Goal: Task Accomplishment & Management: Complete application form

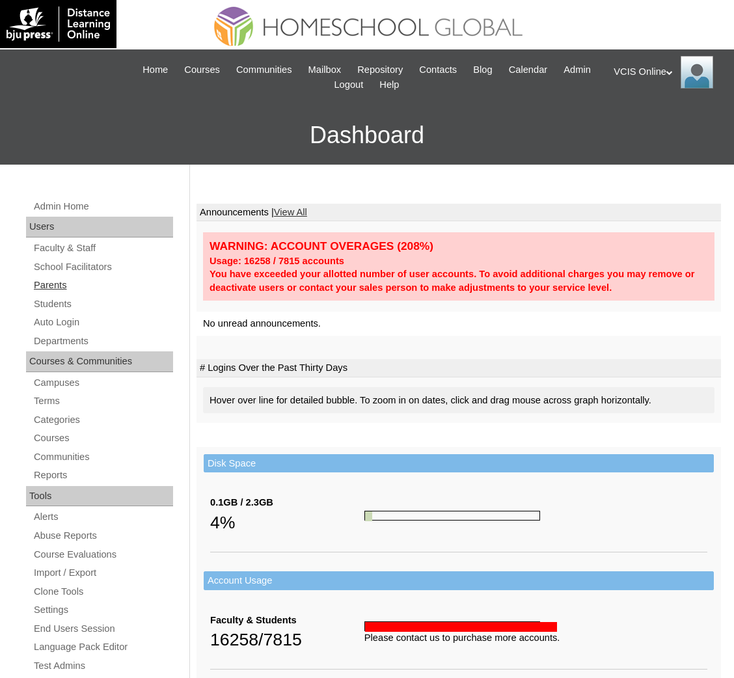
click at [46, 283] on link "Parents" at bounding box center [103, 285] width 141 height 16
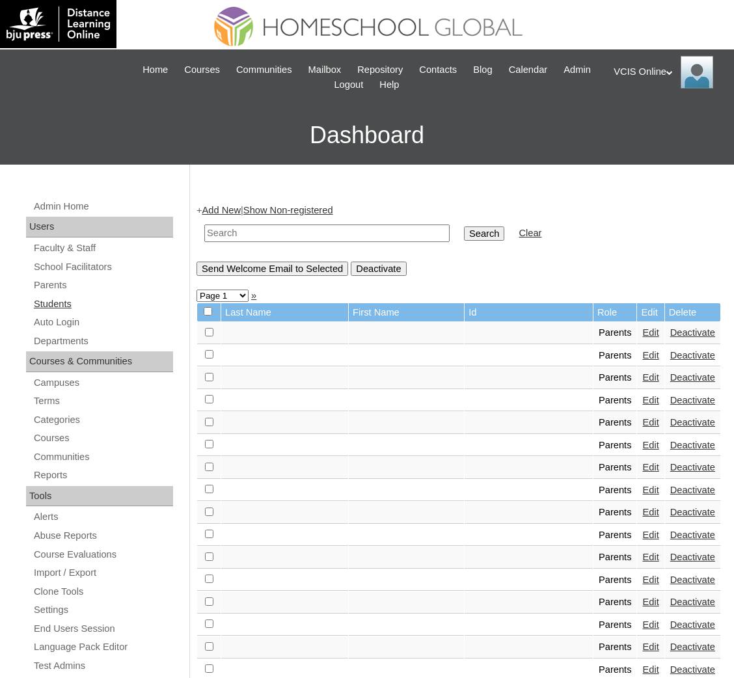
click at [61, 302] on link "Students" at bounding box center [103, 304] width 141 height 16
click at [49, 282] on link "Parents" at bounding box center [103, 285] width 141 height 16
click at [48, 288] on link "Parents" at bounding box center [103, 285] width 141 height 16
click at [224, 207] on link "Add New" at bounding box center [221, 210] width 38 height 10
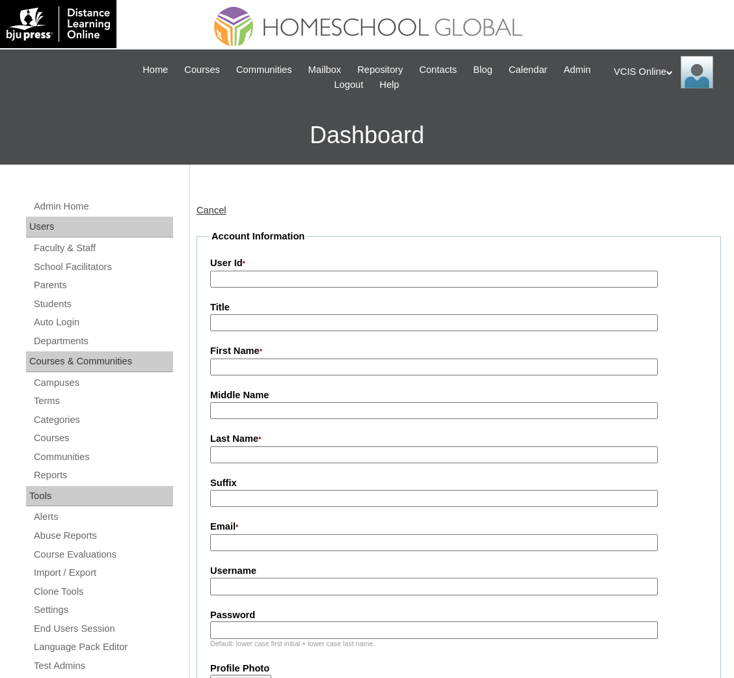
click at [305, 284] on input "User Id *" at bounding box center [434, 280] width 448 height 18
paste input "VCIS0016-6B-PA2025"
type input "VCIS0016-6B-PA2025"
click at [350, 568] on label "Username" at bounding box center [458, 571] width 497 height 14
click at [350, 578] on input "Username" at bounding box center [434, 587] width 448 height 18
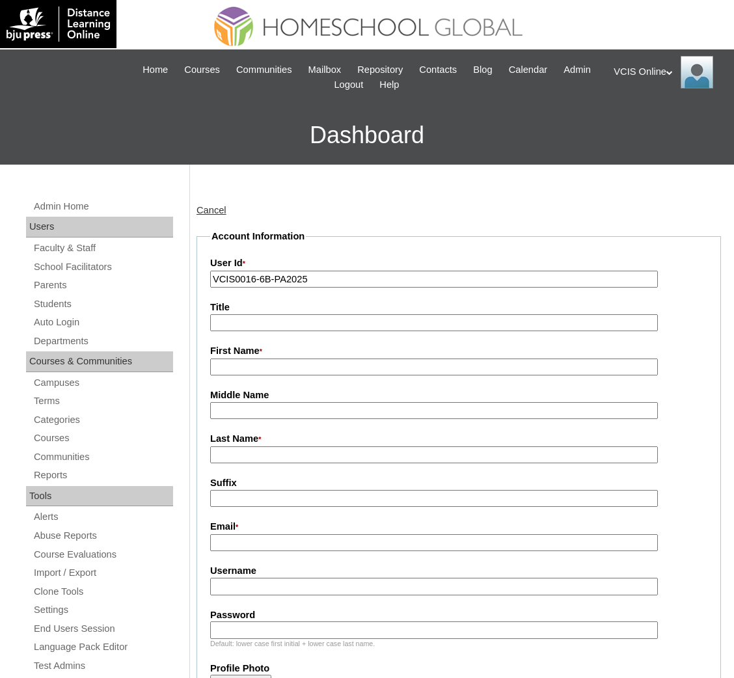
paste input "jdelavega2025"
type input "jdelavega2025"
click at [319, 621] on input "Password" at bounding box center [434, 630] width 448 height 18
paste input "UFgyxp"
type input "UFgyxp"
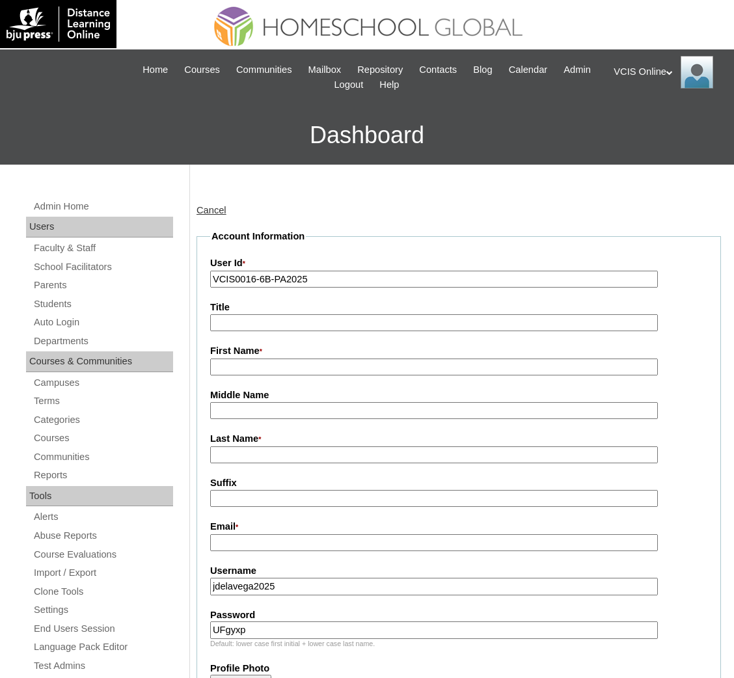
click at [327, 373] on fieldset "Account Information User Id * VCIS0016-6B-PA2025 Title First Name * Middle Name…" at bounding box center [458, 644] width 524 height 828
click at [325, 358] on input "First Name *" at bounding box center [434, 367] width 448 height 18
paste input "Alyson Dela Vega Laxina"
click at [274, 367] on input "Alyson Dela Vega Laxina" at bounding box center [434, 367] width 448 height 18
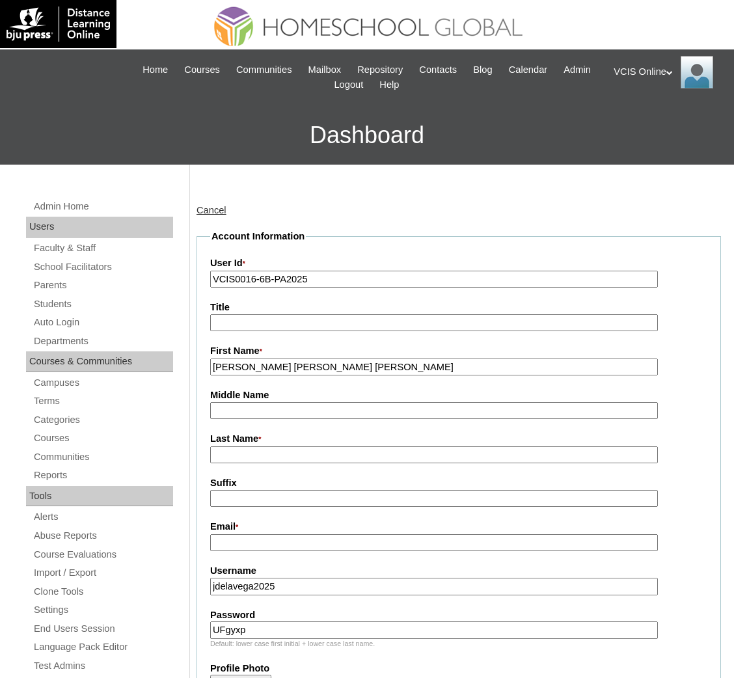
click at [247, 363] on input "Alyson Dela Vega Laxina" at bounding box center [434, 367] width 448 height 18
click at [292, 366] on input "Alyson Dela Vega Laxina" at bounding box center [434, 367] width 448 height 18
type input "Alyson Laxina"
click at [264, 409] on input "Middle Name" at bounding box center [434, 411] width 448 height 18
paste input "Dela Vega"
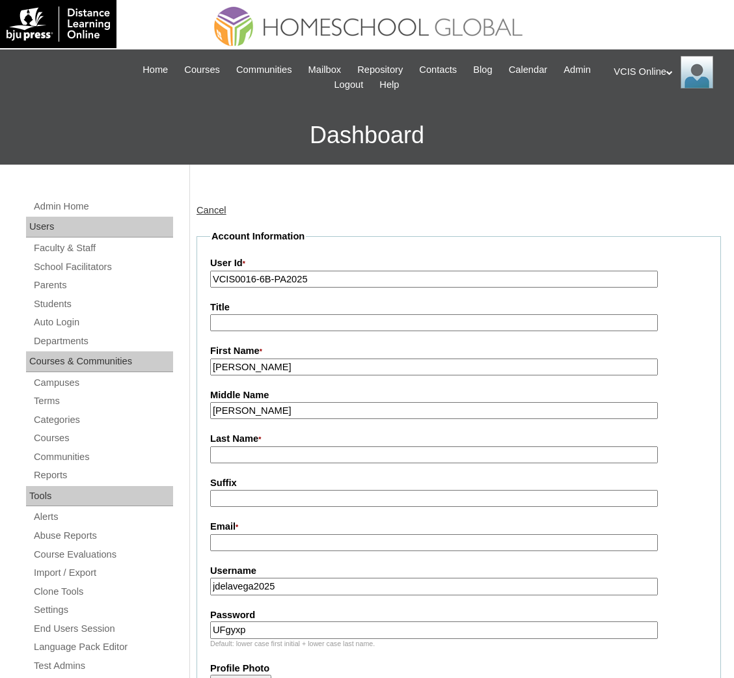
type input "Dela Vega"
click at [264, 370] on input "Alyson Laxina" at bounding box center [434, 367] width 448 height 18
type input "Alyson"
click at [243, 433] on label "Last Name *" at bounding box center [458, 439] width 497 height 14
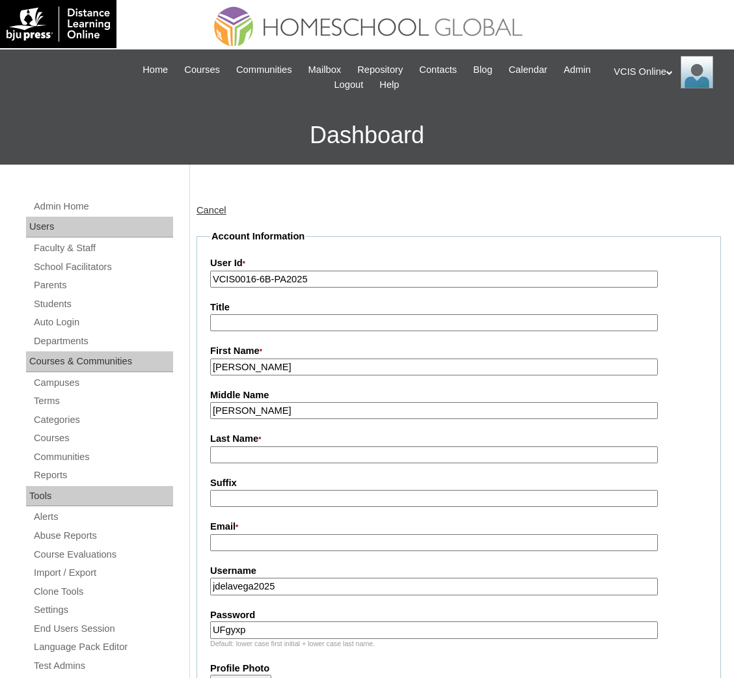
click at [243, 446] on input "Last Name *" at bounding box center [434, 455] width 448 height 18
click at [245, 446] on input "Last Name *" at bounding box center [434, 455] width 448 height 18
paste input "Laxina"
type input "Laxina"
click at [286, 370] on input "Alyson" at bounding box center [434, 367] width 448 height 18
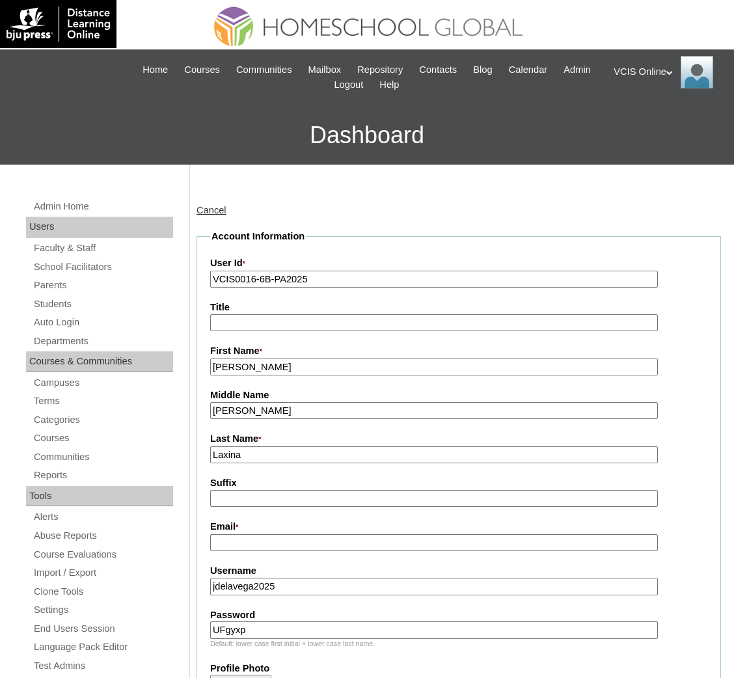
type input "Alyson"
click at [317, 541] on input "Email *" at bounding box center [434, 543] width 448 height 18
paste input "adlaxina.student@vcis.edu.ph"
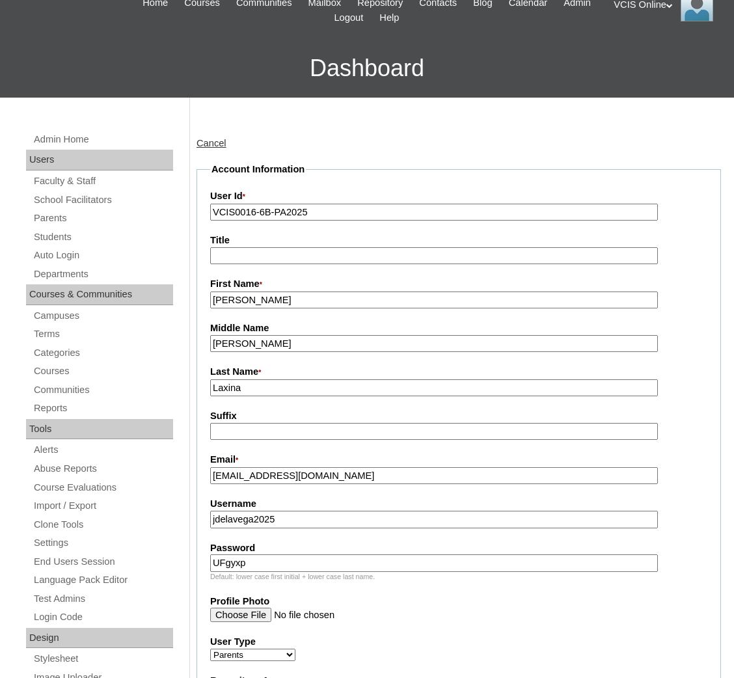
scroll to position [64, 0]
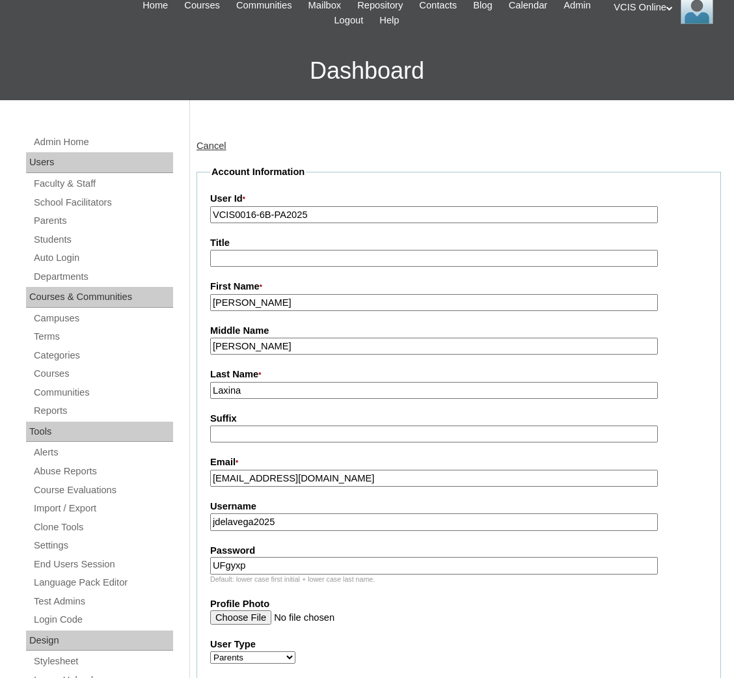
type input "adlaxina.student@vcis.edu.ph"
click at [297, 470] on input "adlaxina.student@vcis.edu.ph" at bounding box center [434, 479] width 448 height 18
click at [263, 331] on label "Middle Name" at bounding box center [458, 331] width 497 height 14
click at [263, 338] on input "Dela Vega" at bounding box center [434, 347] width 448 height 18
click at [270, 299] on input "Alyson" at bounding box center [434, 303] width 448 height 18
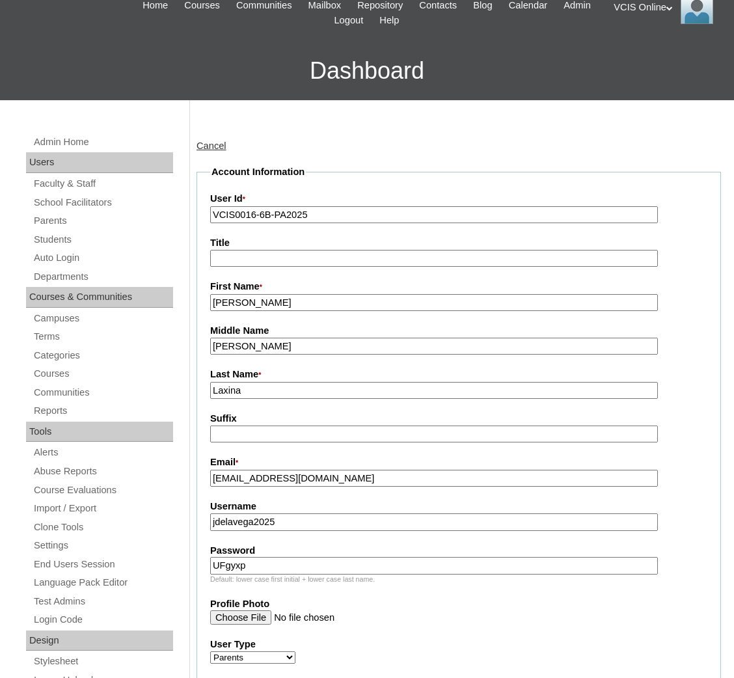
paste input "Janette Sheryl Dela Vega"
click at [297, 299] on input "Janette Sheryl Dela Vega" at bounding box center [434, 303] width 448 height 18
click at [331, 302] on input "Janette Sheryl Dela Vega" at bounding box center [434, 303] width 448 height 18
type input "[PERSON_NAME]"
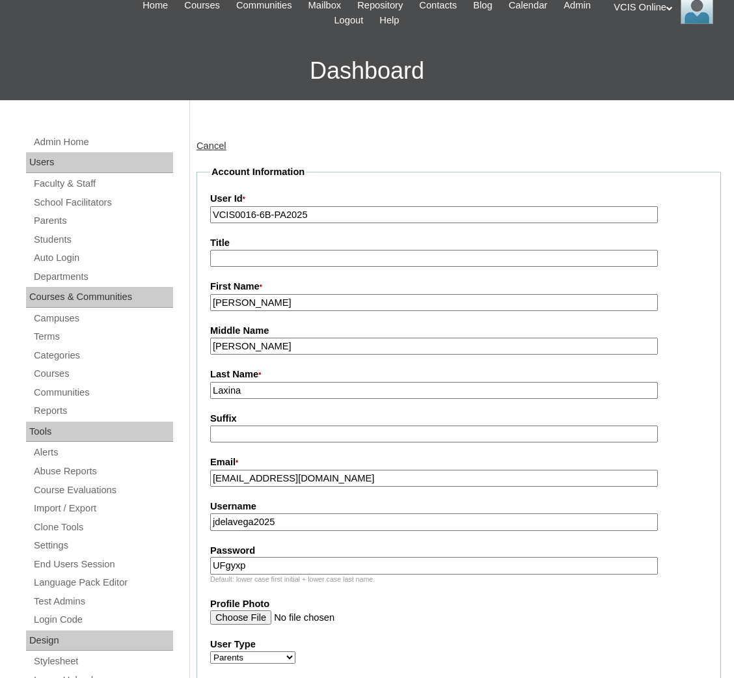
click at [290, 342] on input "Dela Vega" at bounding box center [434, 347] width 448 height 18
click at [260, 397] on fieldset "Account Information User Id * VCIS0016-6B-PA2025 Title First Name * Janette She…" at bounding box center [458, 579] width 524 height 828
click at [264, 390] on input "Laxina" at bounding box center [434, 391] width 448 height 18
paste input "Dela Veg"
type input "Dela Vega"
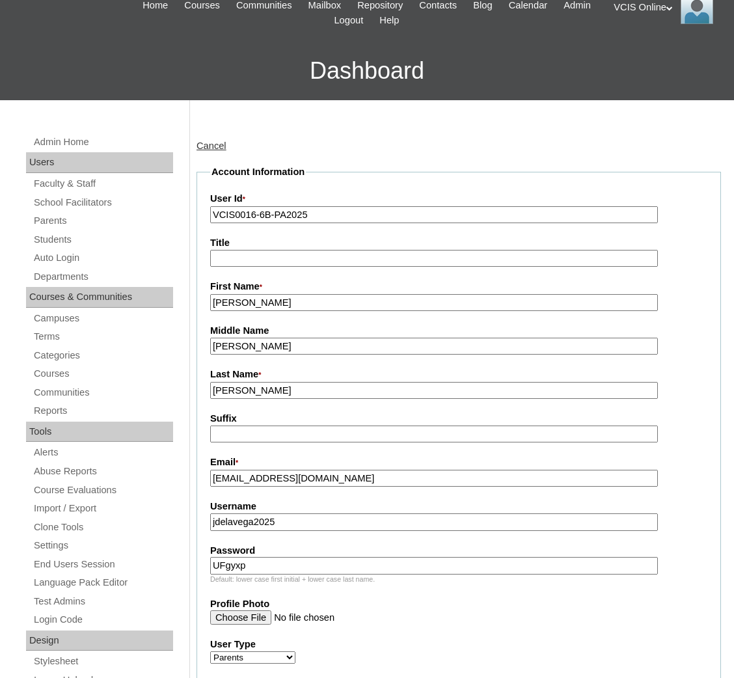
click at [280, 340] on input "Dela Vega" at bounding box center [434, 347] width 448 height 18
click at [342, 483] on fieldset "Account Information User Id * VCIS0016-6B-PA2025 Title First Name * Janette She…" at bounding box center [458, 579] width 524 height 828
click at [344, 480] on fieldset "Account Information User Id * VCIS0016-6B-PA2025 Title First Name * Janette She…" at bounding box center [458, 579] width 524 height 828
click at [344, 475] on input "adlaxina.student@vcis.edu.ph" at bounding box center [434, 479] width 448 height 18
paste input "jstdelavega@yahoo.com; eloise.zion02@gmail.com"
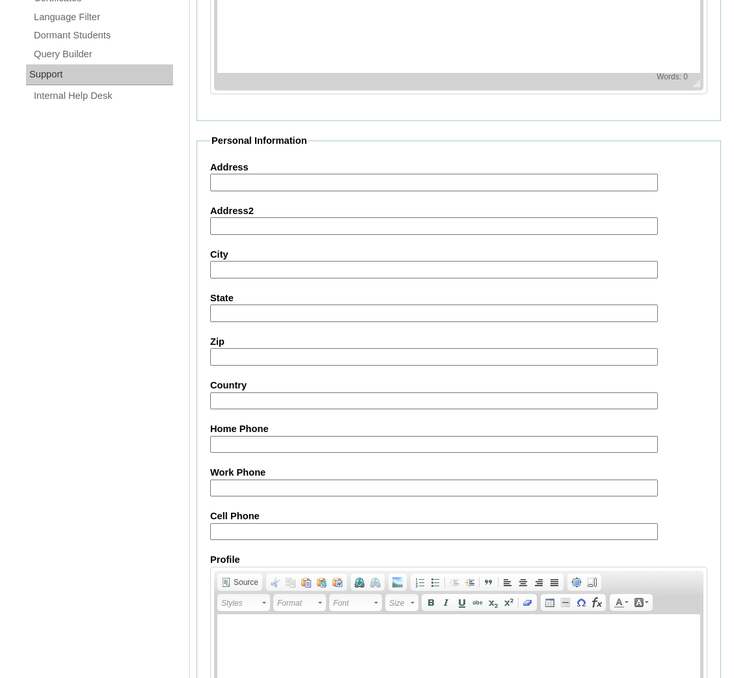
scroll to position [1067, 0]
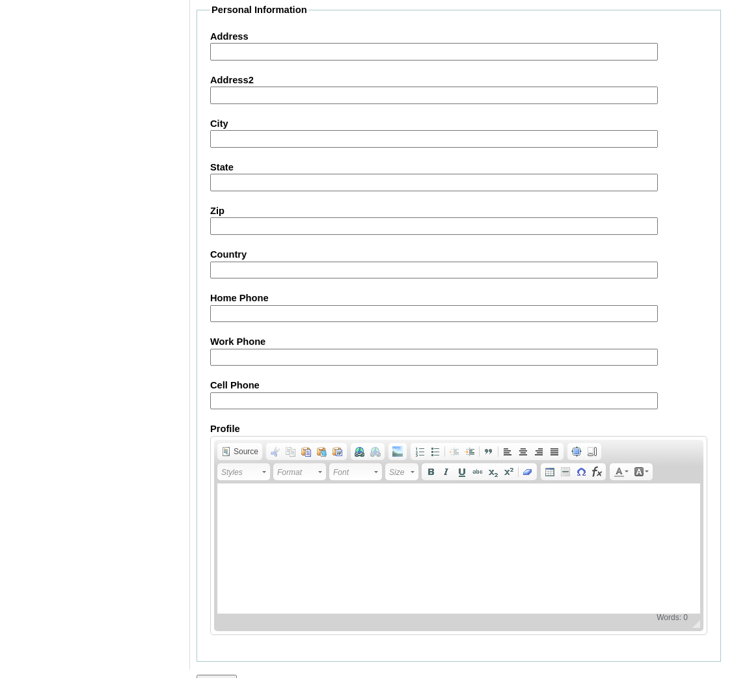
type input "jstdelavega@yahoo.com; eloise.zion02@gmail.com"
click at [364, 392] on input "Cell Phone" at bounding box center [434, 401] width 448 height 18
paste input "63-9193137562"
type input "63-9193137562"
click at [220, 675] on input "Submit" at bounding box center [216, 682] width 40 height 14
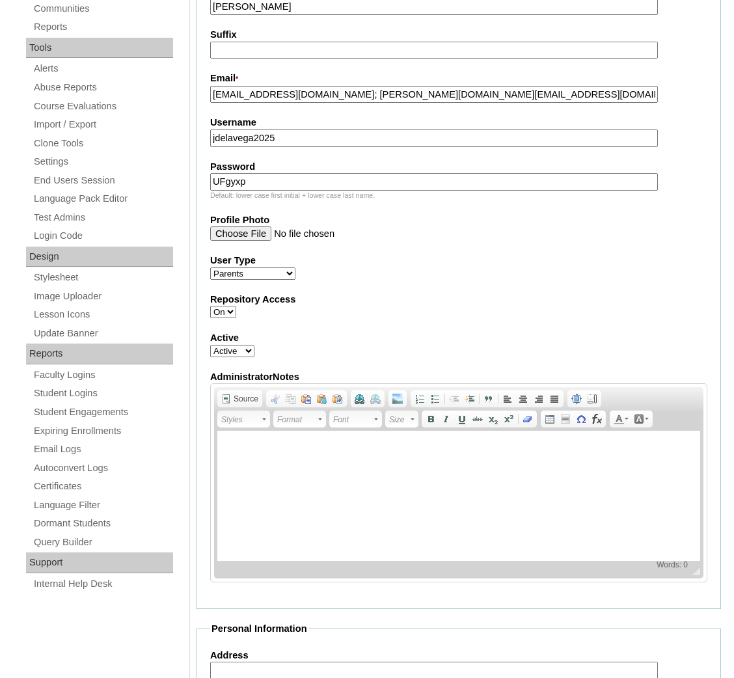
scroll to position [322, 0]
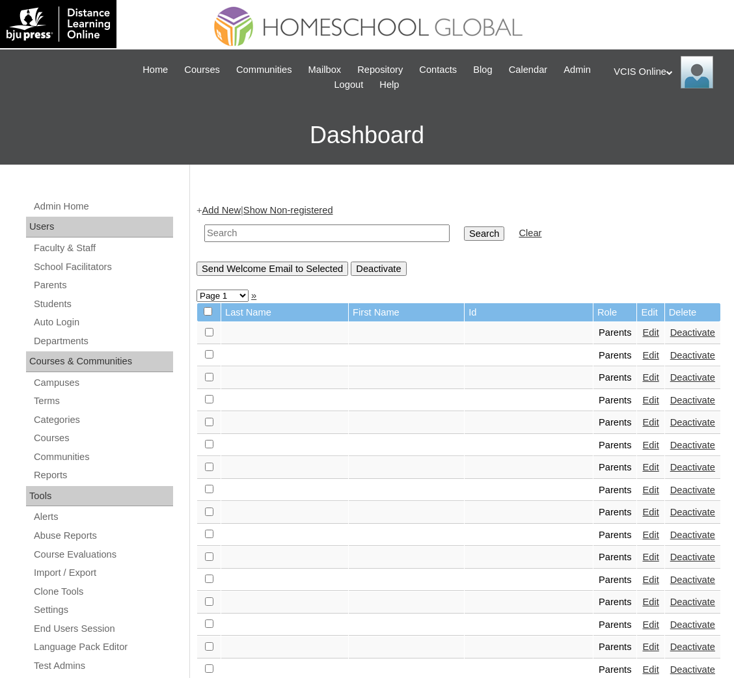
click at [385, 241] on td at bounding box center [327, 233] width 258 height 31
drag, startPoint x: 357, startPoint y: 229, endPoint x: 381, endPoint y: 230, distance: 24.1
click at [357, 229] on input "text" at bounding box center [326, 233] width 245 height 18
paste input "VCIS0016-6B-PA2025"
type input "VCIS0016-6B-PA2025"
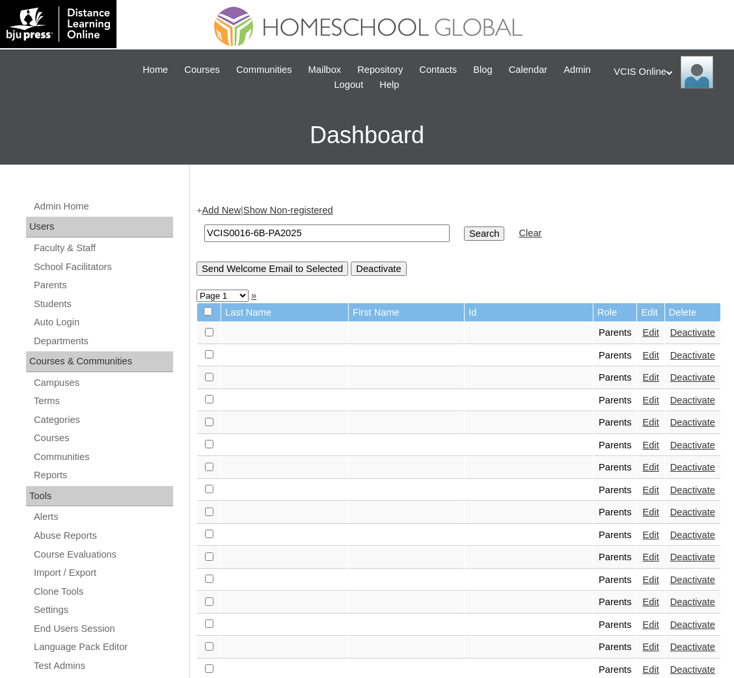
click at [464, 226] on input "Search" at bounding box center [484, 233] width 40 height 14
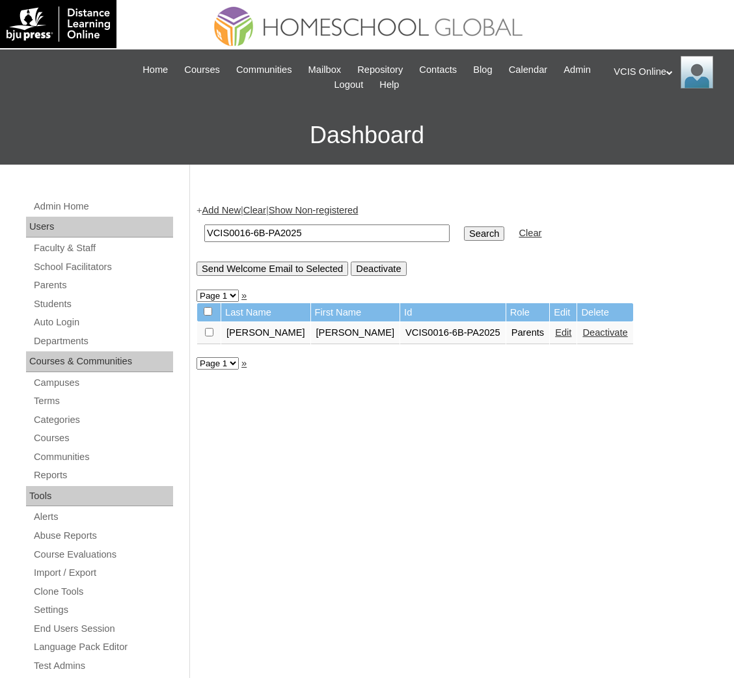
click at [555, 328] on link "Edit" at bounding box center [563, 332] width 16 height 10
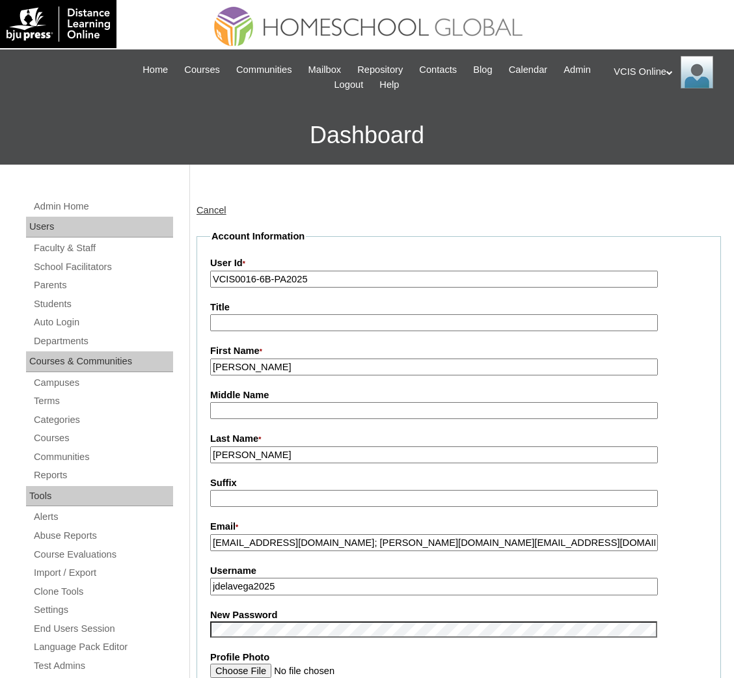
click at [295, 439] on label "Last Name *" at bounding box center [458, 439] width 497 height 14
click at [295, 446] on input "[PERSON_NAME]" at bounding box center [434, 455] width 448 height 18
click at [299, 453] on input "[PERSON_NAME]" at bounding box center [434, 455] width 448 height 18
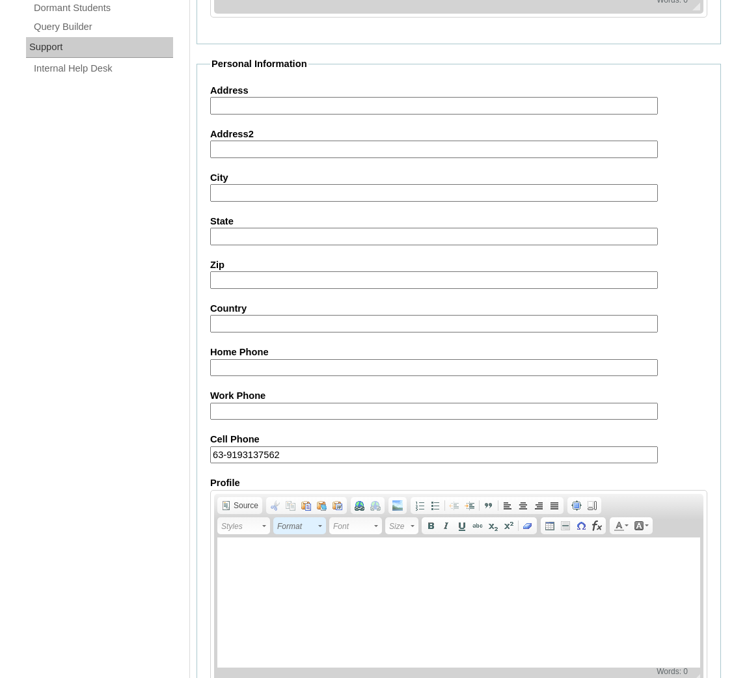
scroll to position [1020, 0]
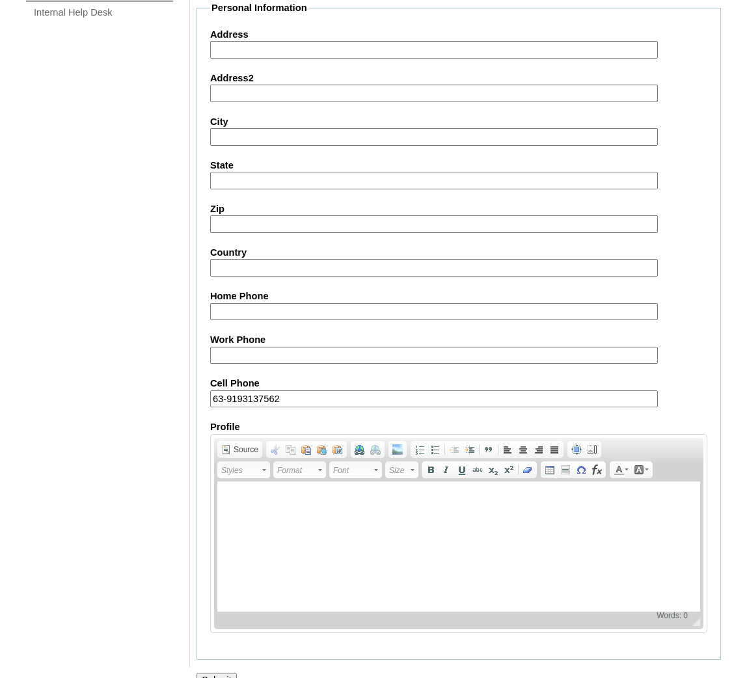
type input "Dela Vega (2025)"
click at [226, 673] on input "Submit" at bounding box center [216, 680] width 40 height 14
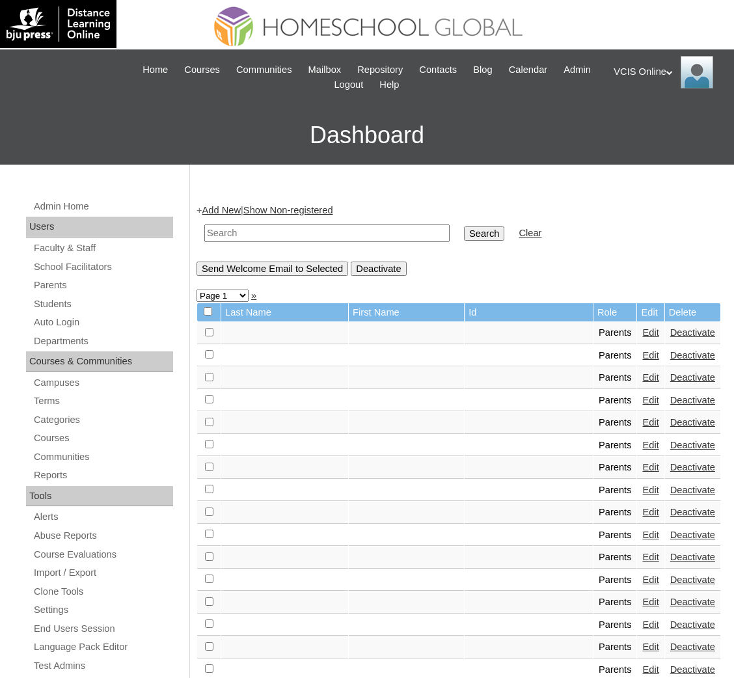
click at [239, 232] on input "text" at bounding box center [326, 233] width 245 height 18
paste input "VCIS0016-6B-PA2025"
type input "VCIS0016-6B-PA2025"
click at [464, 226] on input "Search" at bounding box center [484, 233] width 40 height 14
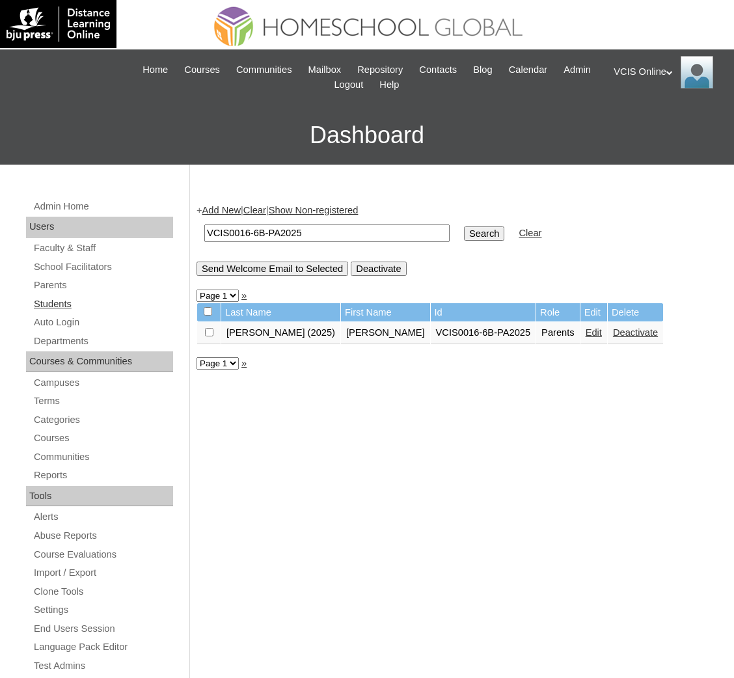
click at [54, 303] on link "Students" at bounding box center [103, 304] width 141 height 16
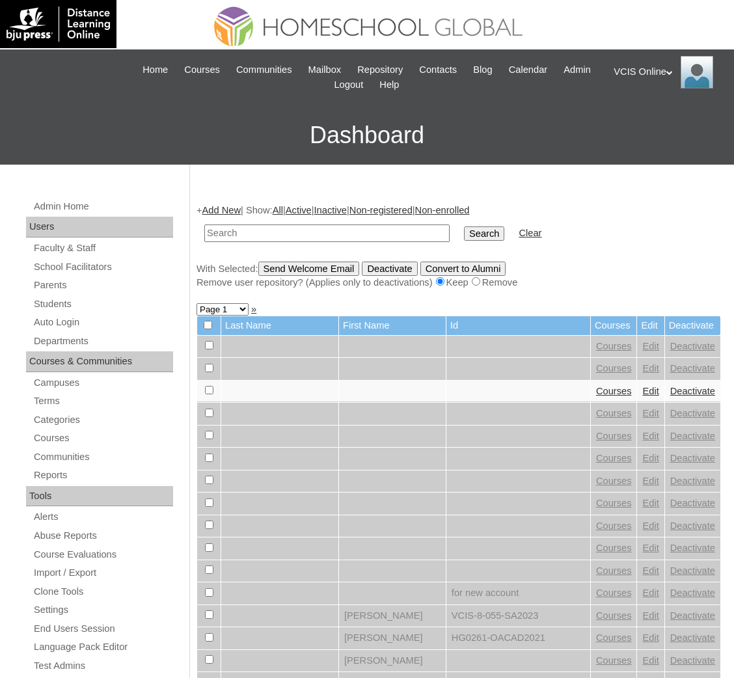
click at [241, 205] on link "Add New" at bounding box center [221, 210] width 38 height 10
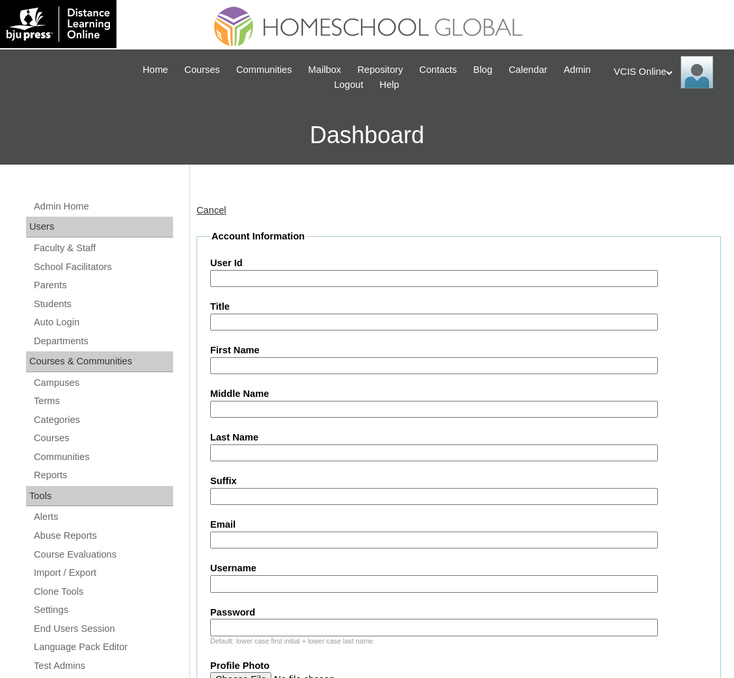
click at [286, 284] on input "User Id" at bounding box center [434, 279] width 448 height 18
paste input "VCIS0016-6B-SA2025"
type input "VCIS0016-6B-SA2025"
drag, startPoint x: 334, startPoint y: 315, endPoint x: 309, endPoint y: 346, distance: 39.8
click at [334, 315] on input "Title" at bounding box center [434, 323] width 448 height 18
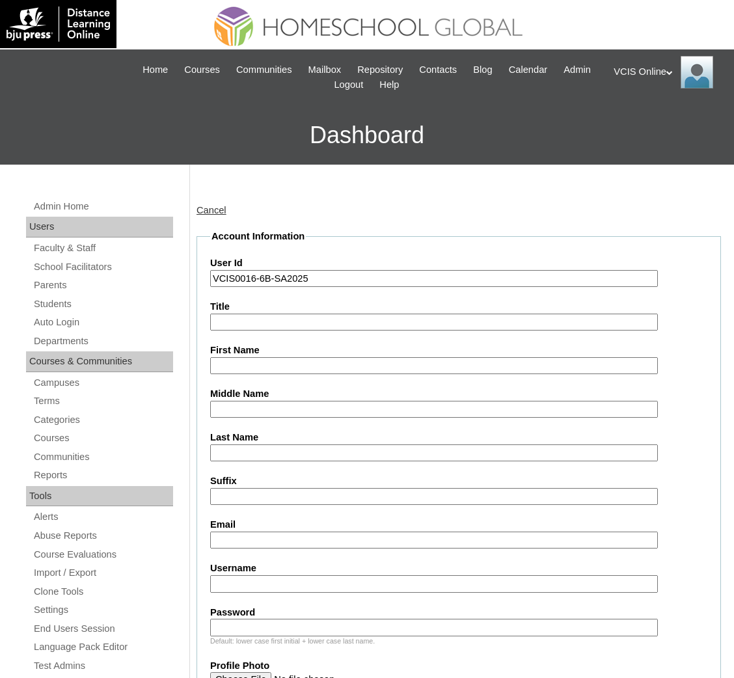
click at [304, 357] on input "First Name" at bounding box center [434, 366] width 448 height 18
paste input "Alyson Dela Vega Laxina"
click at [256, 357] on input "Alyson Dela Vega Laxina" at bounding box center [434, 366] width 448 height 18
click at [247, 362] on input "Alyson Dela Vega Laxina" at bounding box center [434, 366] width 448 height 18
click at [291, 364] on input "Alyson Dela Vega Laxina" at bounding box center [434, 366] width 448 height 18
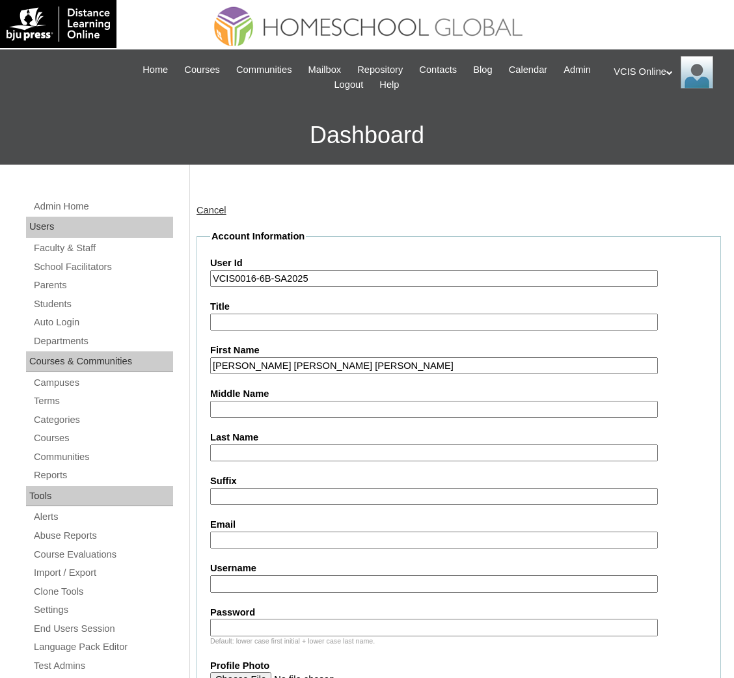
click at [291, 365] on input "Alyson Dela Vega Laxina" at bounding box center [434, 366] width 448 height 18
click at [296, 366] on input "Alyson Dela Vega Laxina" at bounding box center [434, 366] width 448 height 18
type input "Alyson Laxina"
click at [276, 405] on input "Middle Name" at bounding box center [434, 410] width 448 height 18
paste input "Dela Vega"
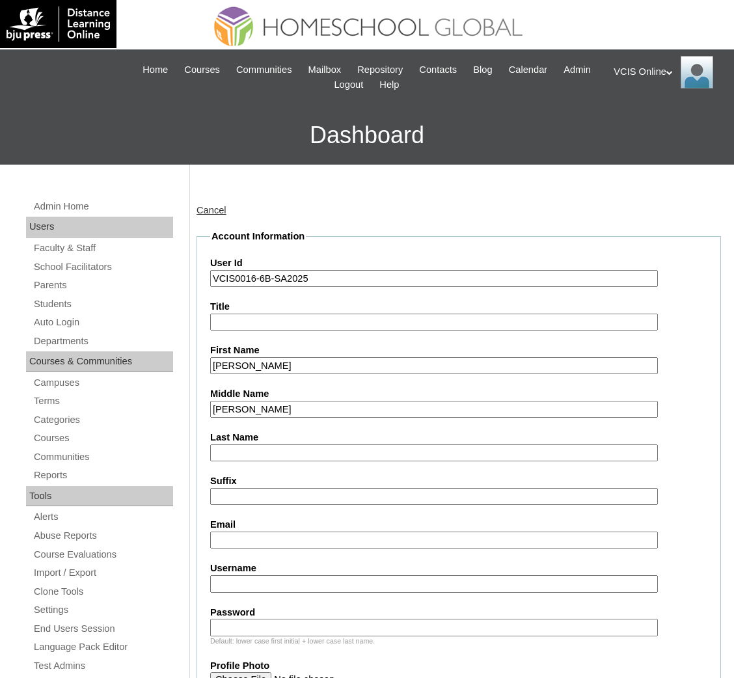
type input "Dela Vega"
click at [266, 363] on input "Alyson Laxina" at bounding box center [434, 366] width 448 height 18
click at [260, 444] on input "Last Name" at bounding box center [434, 453] width 448 height 18
click at [253, 362] on input "Alyson Laxina" at bounding box center [434, 366] width 448 height 18
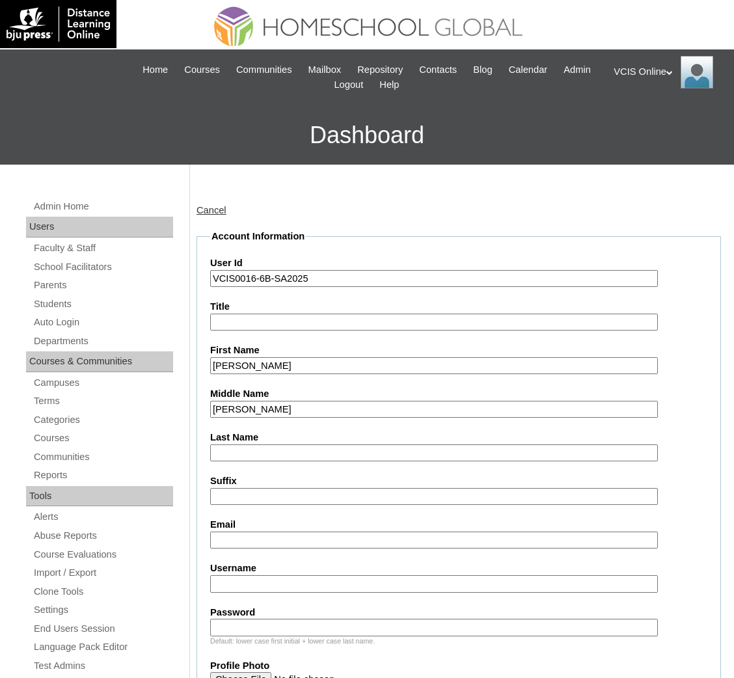
click at [253, 362] on input "Alyson Laxina" at bounding box center [434, 366] width 448 height 18
type input "Alyson"
click at [257, 444] on input "Last Name" at bounding box center [434, 453] width 448 height 18
paste input "Laxina"
type input "Laxina"
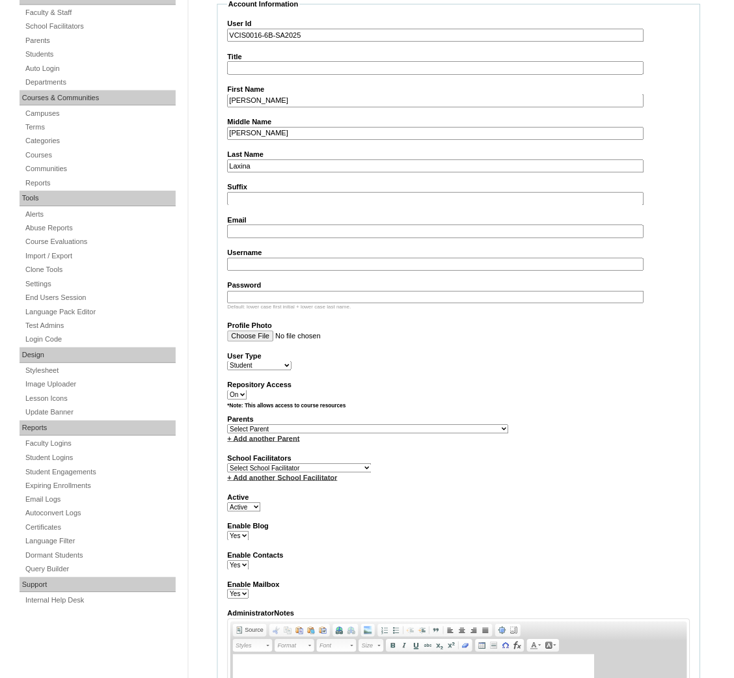
scroll to position [216, 0]
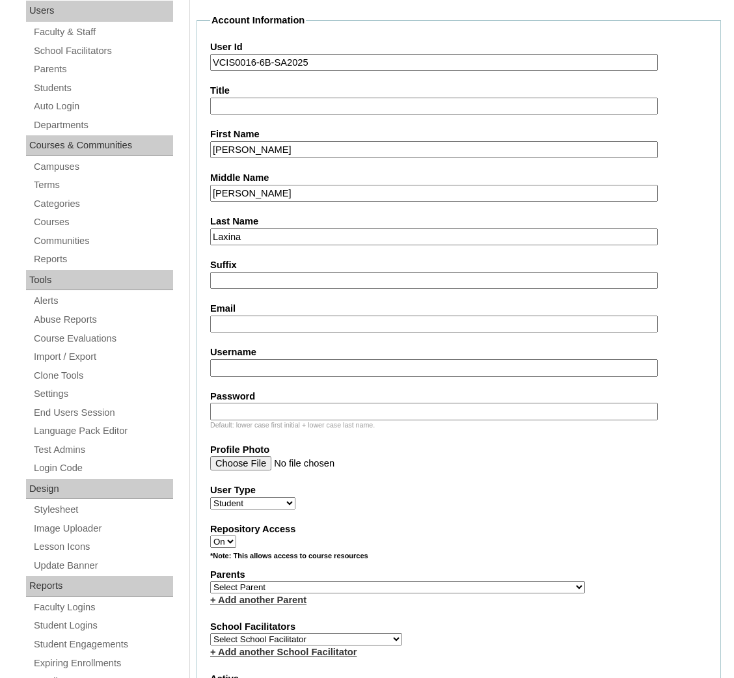
click at [258, 316] on input "Email" at bounding box center [434, 325] width 448 height 18
paste input "adlaxina.student@vcis.edu.ph"
type input "adlaxina.student@vcis.edu.ph"
drag, startPoint x: 353, startPoint y: 350, endPoint x: 349, endPoint y: 359, distance: 10.2
click at [353, 359] on input "Username" at bounding box center [434, 368] width 448 height 18
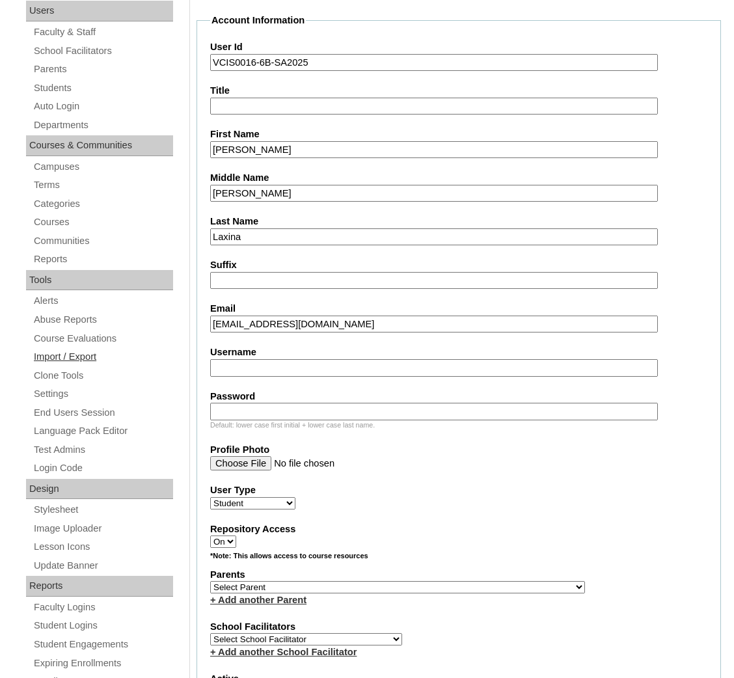
paste input "alyson.laxina2025"
type input "alyson.laxina2025"
drag, startPoint x: 480, startPoint y: 397, endPoint x: 472, endPoint y: 403, distance: 10.2
click at [480, 403] on input "Password" at bounding box center [434, 412] width 448 height 18
paste input "QVFQBr"
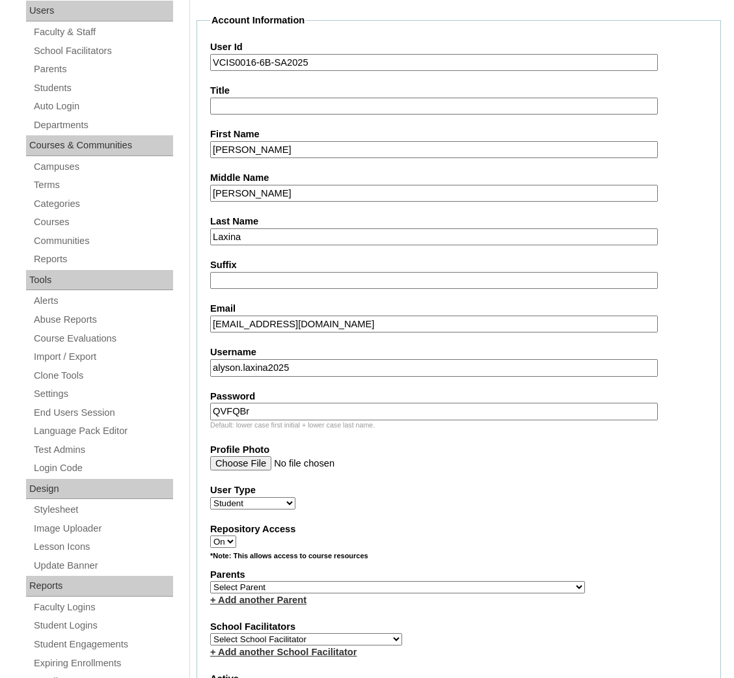
type input "QVFQBr"
click at [278, 581] on select "Select Parent , , , , , , , , , , , , , , , , , , , , , , , , , , , , , , , , ,…" at bounding box center [397, 587] width 375 height 12
select select "43356"
click at [210, 581] on select "Select Parent , , , , , , , , , , , , , , , , , , , , , , , , , , , , , , , , ,…" at bounding box center [397, 587] width 375 height 12
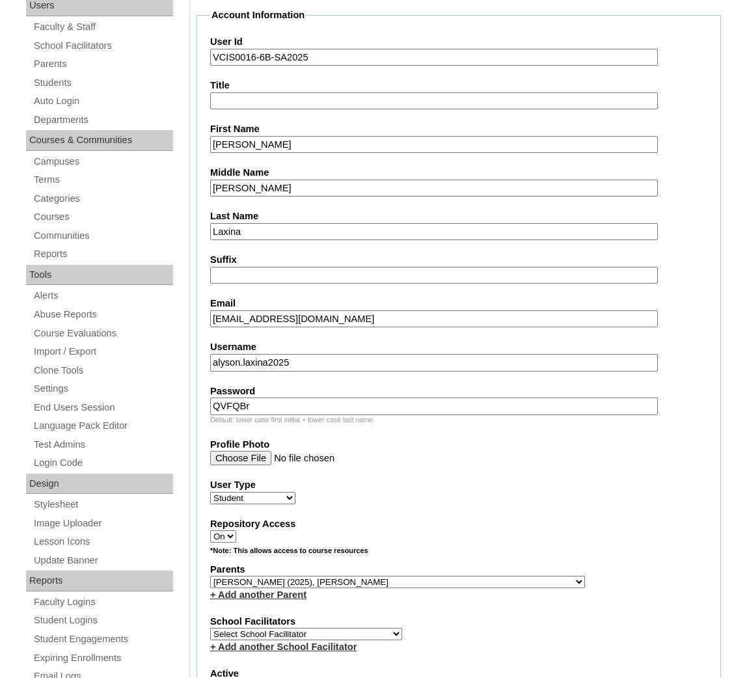
scroll to position [346, 0]
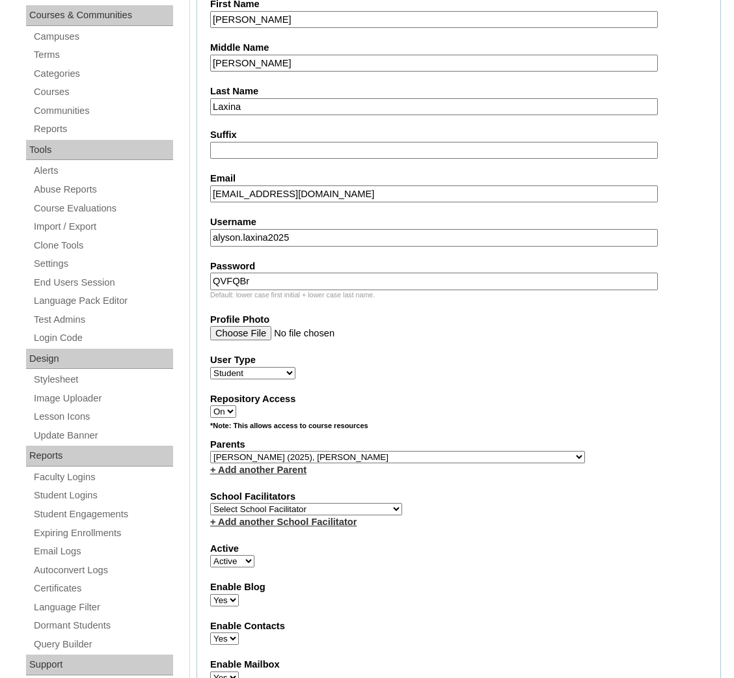
click at [334, 503] on select "Select School Facilitator Norman Añain Ruffa Abadijas Mary Abella Gloryfe Abion…" at bounding box center [306, 509] width 192 height 12
click at [664, 511] on fieldset "Account Information User Id VCIS0016-6B-SA2025 Title First Name Alyson Middle N…" at bounding box center [458, 410] width 524 height 1052
click at [299, 503] on select "Select School Facilitator Norman Añain Ruffa Abadijas Mary Abella Gloryfe Abion…" at bounding box center [306, 509] width 192 height 12
select select "36085"
click at [210, 503] on select "Select School Facilitator Norman Añain Ruffa Abadijas Mary Abella Gloryfe Abion…" at bounding box center [306, 509] width 192 height 12
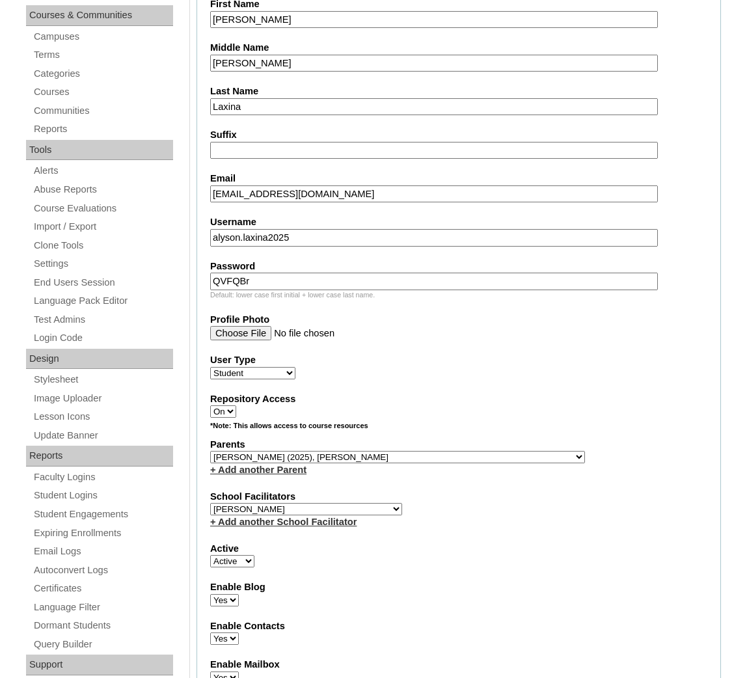
click at [580, 471] on fieldset "Account Information User Id VCIS0016-6B-SA2025 Title First Name Alyson Middle N…" at bounding box center [458, 410] width 524 height 1052
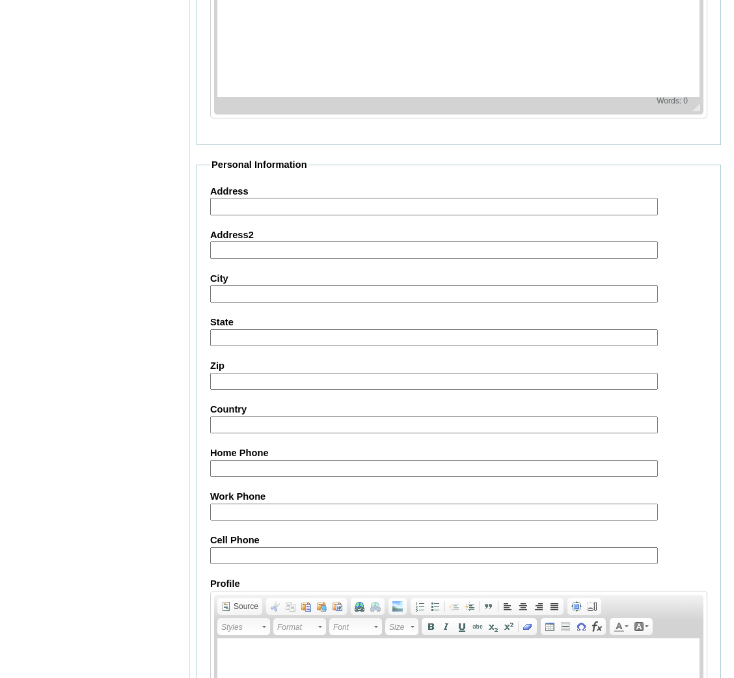
scroll to position [1283, 0]
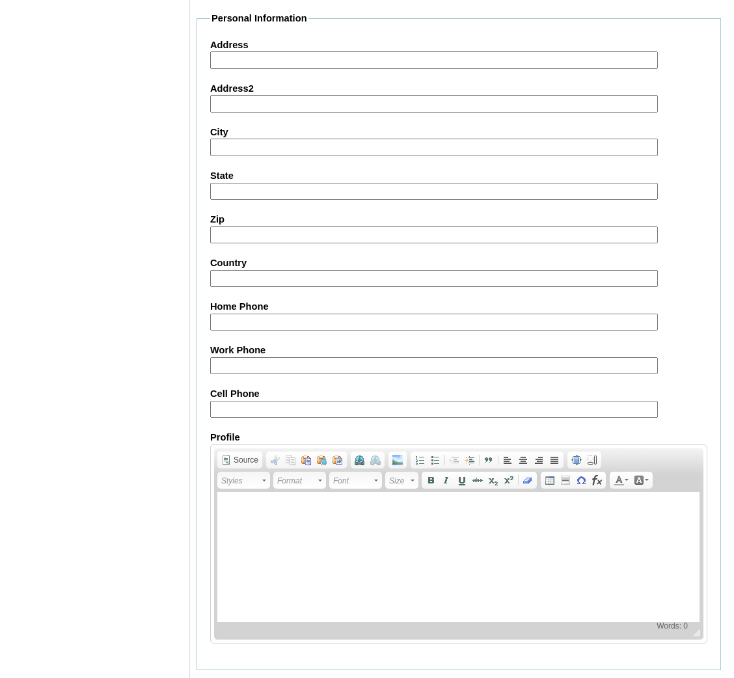
click at [357, 394] on fieldset "Personal Information Address Address2 City State Zip Country Home Phone Work Ph…" at bounding box center [458, 341] width 524 height 658
click at [351, 401] on input "Cell Phone" at bounding box center [434, 410] width 448 height 18
paste input "63-9193137562"
type input "63-9193137562"
click at [208, 683] on input "Submit" at bounding box center [216, 690] width 40 height 14
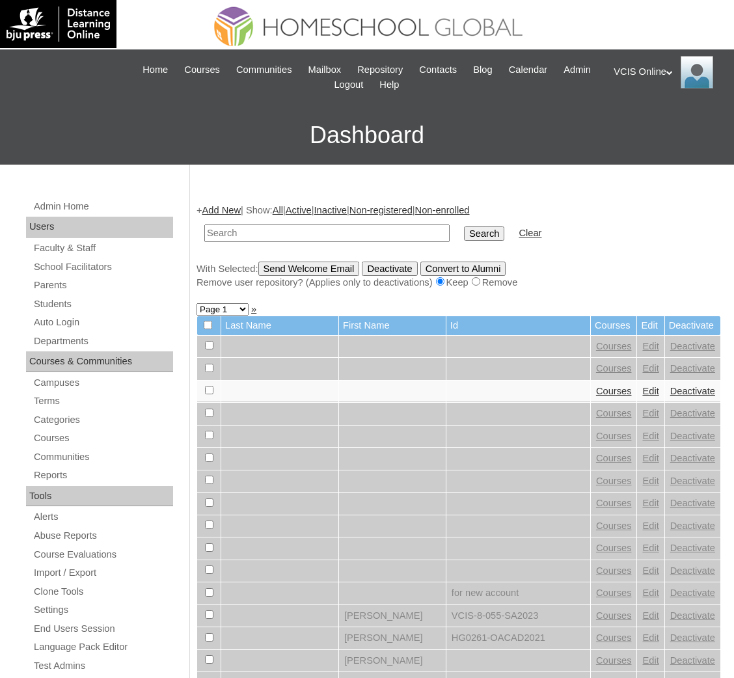
click at [295, 234] on input "text" at bounding box center [326, 233] width 245 height 18
paste input "VCIS0016-6B-SA2025"
type input "VCIS0016-6B-SA2025"
click at [464, 226] on input "Search" at bounding box center [484, 233] width 40 height 14
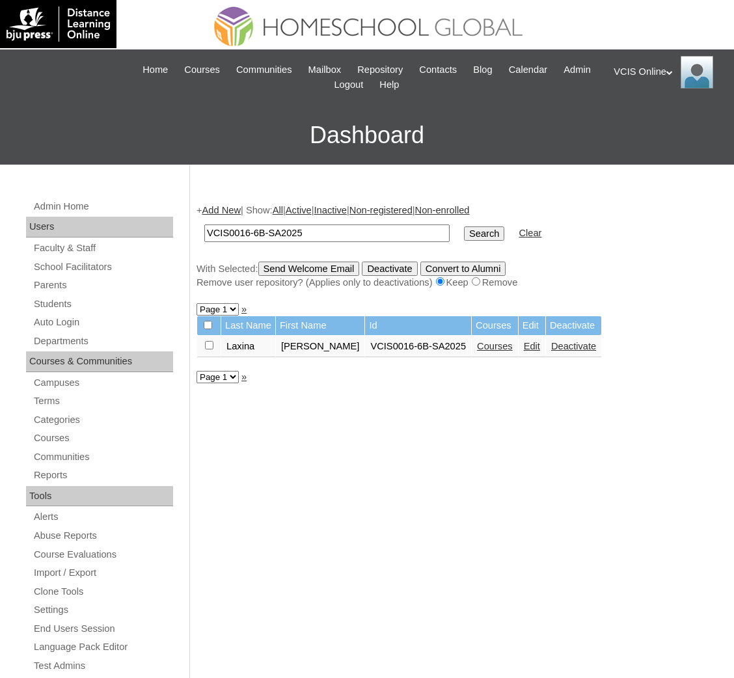
click at [524, 343] on link "Edit" at bounding box center [532, 346] width 16 height 10
click at [267, 225] on input "VCIS0016-6B-SA2025" at bounding box center [326, 233] width 245 height 18
paste input "5"
type input "VCIS0015-6B-SA2025"
click at [464, 228] on input "Search" at bounding box center [484, 233] width 40 height 14
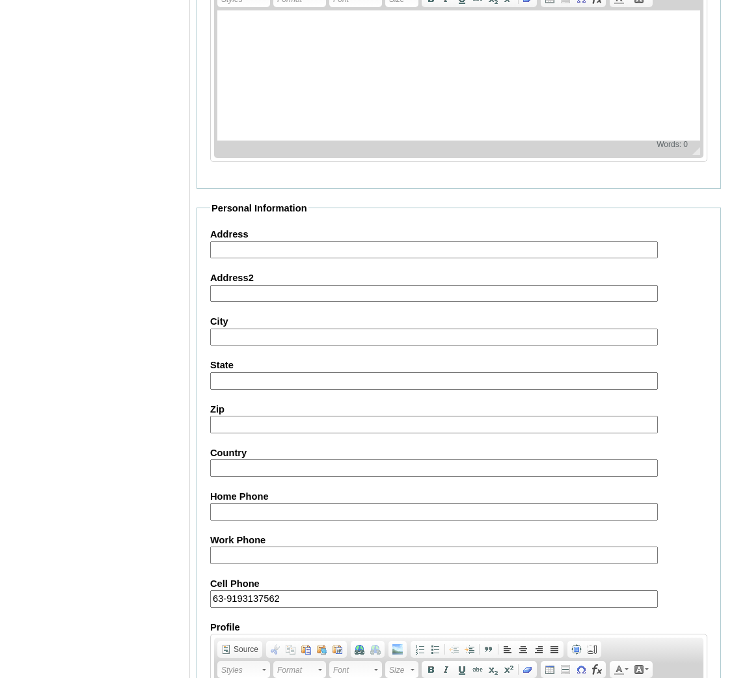
scroll to position [1295, 0]
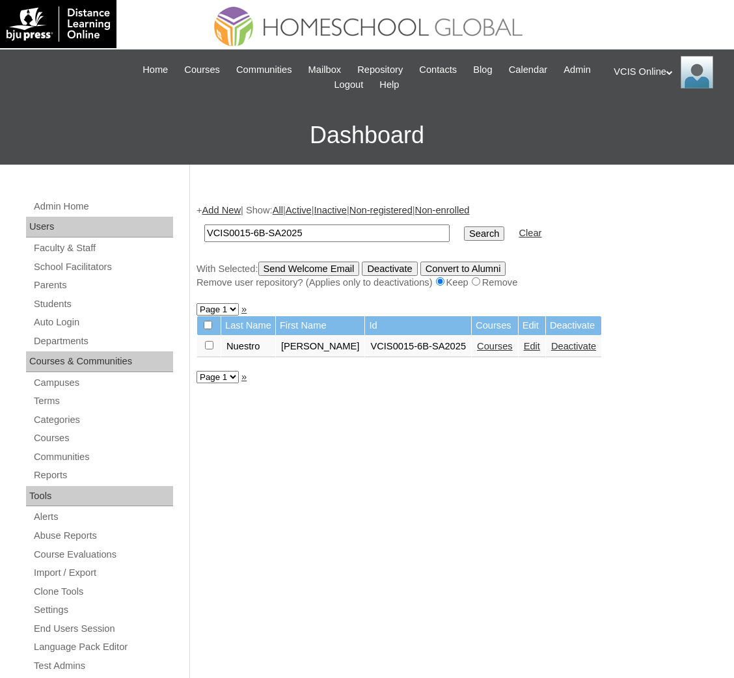
click at [494, 341] on link "Courses" at bounding box center [495, 346] width 36 height 10
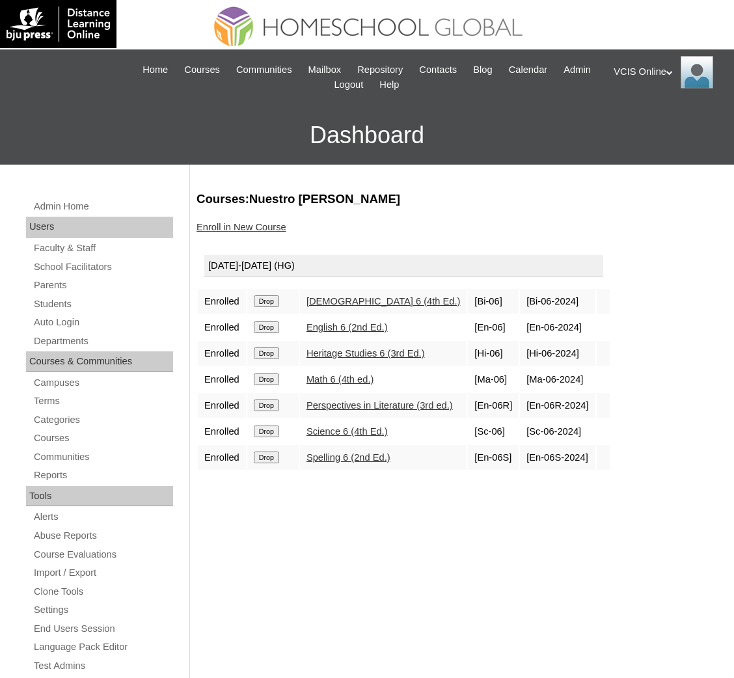
drag, startPoint x: 573, startPoint y: 303, endPoint x: 534, endPoint y: 301, distance: 38.4
click at [530, 301] on td "[Bi-06-2024]" at bounding box center [557, 301] width 75 height 25
drag, startPoint x: 535, startPoint y: 322, endPoint x: 581, endPoint y: 331, distance: 46.3
click at [581, 331] on td "[En-06-2024]" at bounding box center [557, 327] width 75 height 25
copy td "En-06-2024"
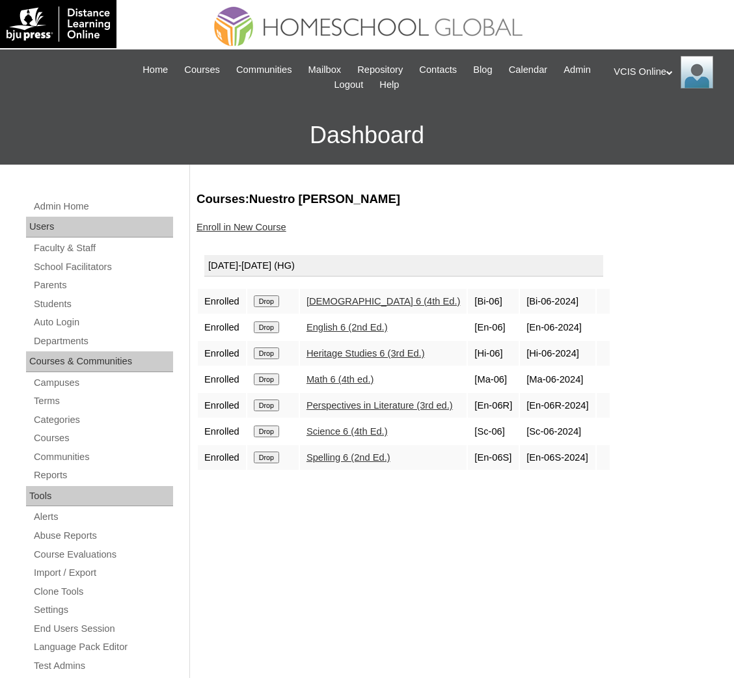
drag, startPoint x: 537, startPoint y: 347, endPoint x: 578, endPoint y: 363, distance: 44.7
click at [578, 363] on tbody "[DATE]-[DATE] (HG) Enrolled Drop [DEMOGRAPHIC_DATA] 6 (4th Ed.) [Bi-06] [Bi-06-…" at bounding box center [404, 360] width 412 height 222
click at [582, 351] on td "[Hi-06-2024]" at bounding box center [557, 353] width 75 height 25
click at [578, 351] on td "[Hi-06-2024]" at bounding box center [557, 353] width 75 height 25
copy td "Hi-06-2024"
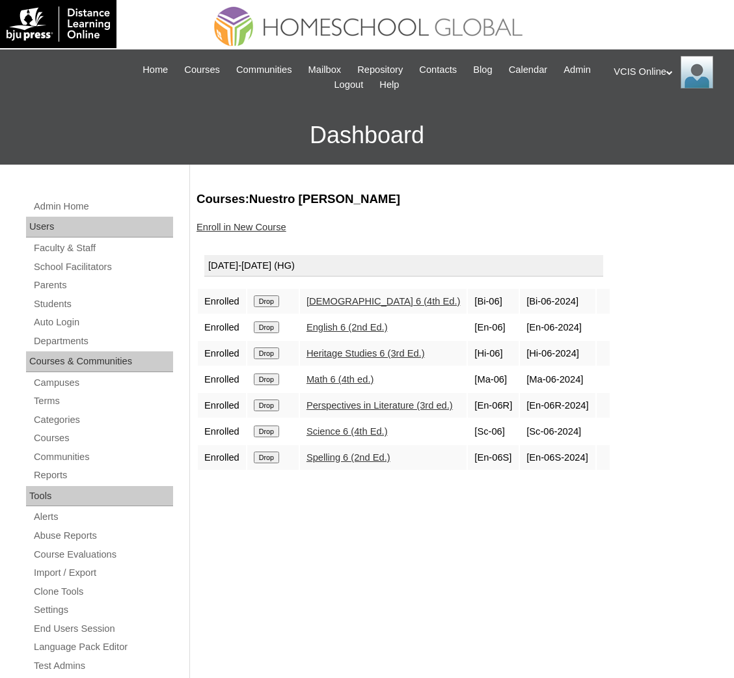
drag, startPoint x: 534, startPoint y: 370, endPoint x: 586, endPoint y: 377, distance: 52.5
click at [586, 377] on td "[Ma-06-2024]" at bounding box center [557, 379] width 75 height 25
copy td "Ma-06-2024"
drag, startPoint x: 586, startPoint y: 394, endPoint x: 532, endPoint y: 401, distance: 55.0
click at [532, 401] on td "[En-06R-2024]" at bounding box center [557, 405] width 75 height 25
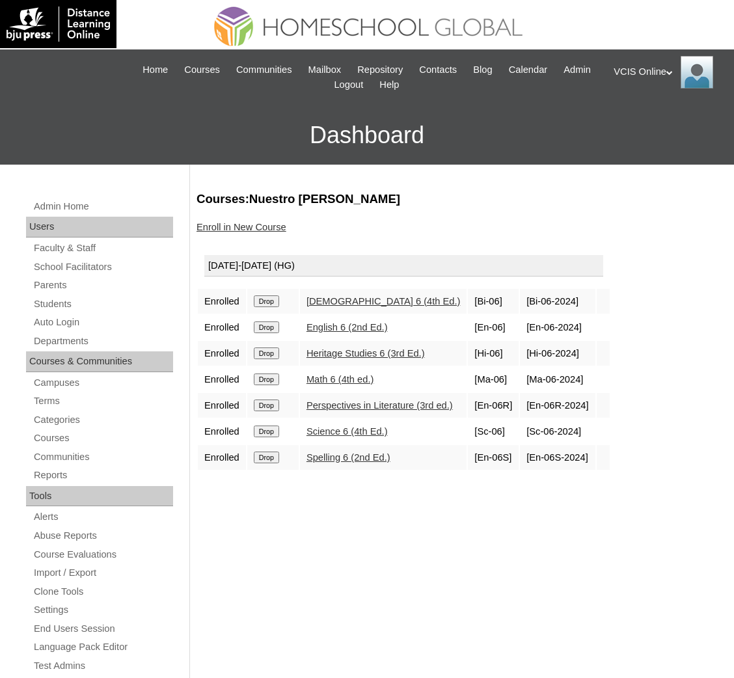
copy td "En-06R-2024"
drag, startPoint x: 589, startPoint y: 423, endPoint x: 532, endPoint y: 422, distance: 57.3
click at [532, 422] on td "[Sc-06-2024]" at bounding box center [557, 431] width 75 height 25
copy td "Sc-06-2024]"
drag, startPoint x: 587, startPoint y: 454, endPoint x: 530, endPoint y: 446, distance: 57.1
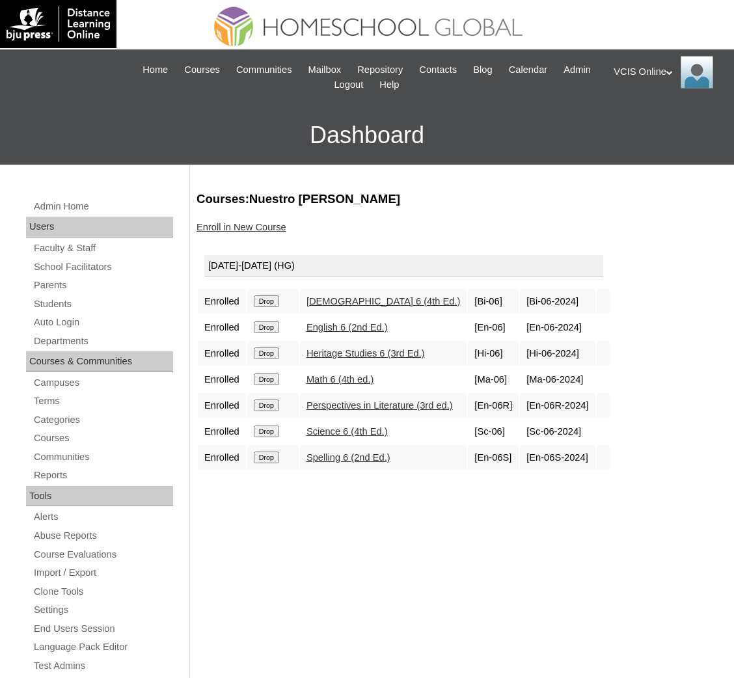
click at [530, 446] on td "[En-06S-2024]" at bounding box center [557, 457] width 75 height 25
copy td "[En-06S-2024"
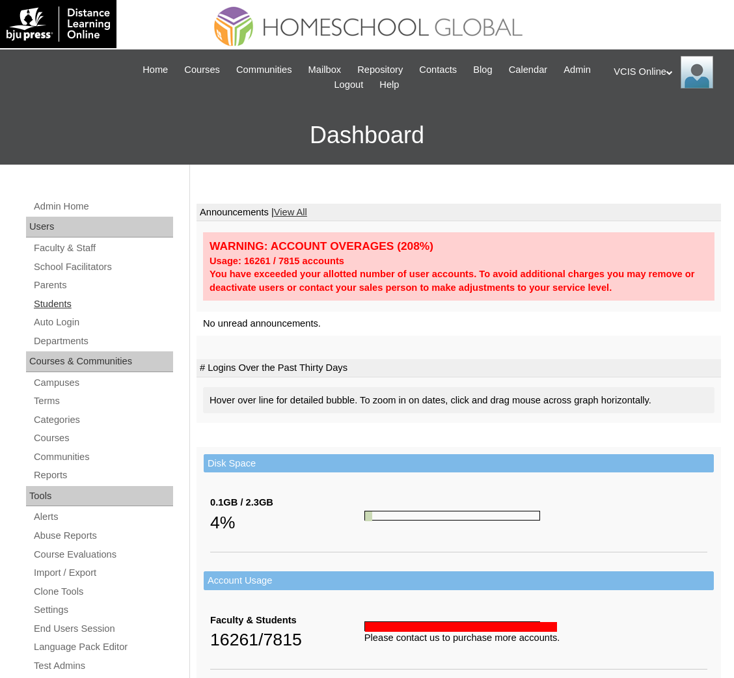
click at [58, 299] on link "Students" at bounding box center [103, 304] width 141 height 16
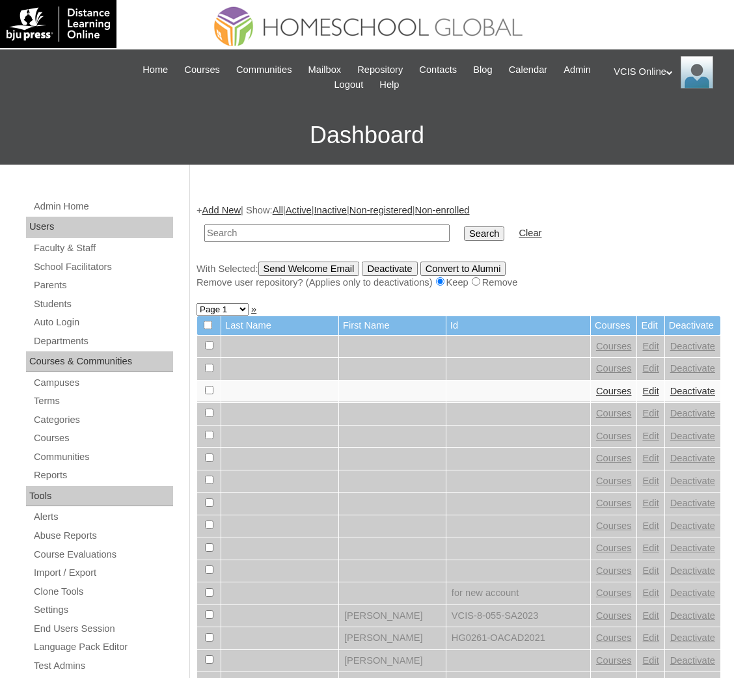
click at [260, 237] on input "text" at bounding box center [326, 233] width 245 height 18
type input "laxina"
click at [464, 226] on input "Search" at bounding box center [484, 233] width 40 height 14
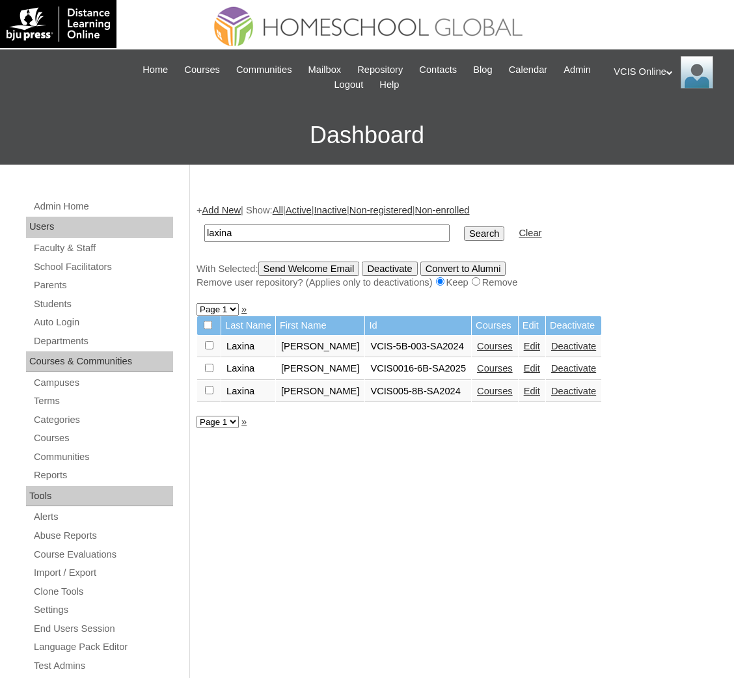
click at [477, 363] on link "Courses" at bounding box center [495, 368] width 36 height 10
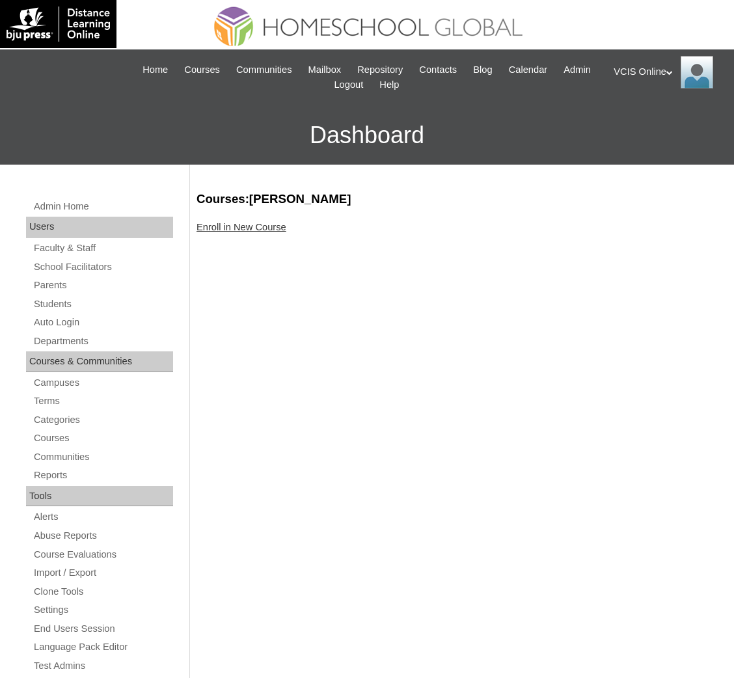
click at [263, 228] on link "Enroll in New Course" at bounding box center [241, 227] width 90 height 10
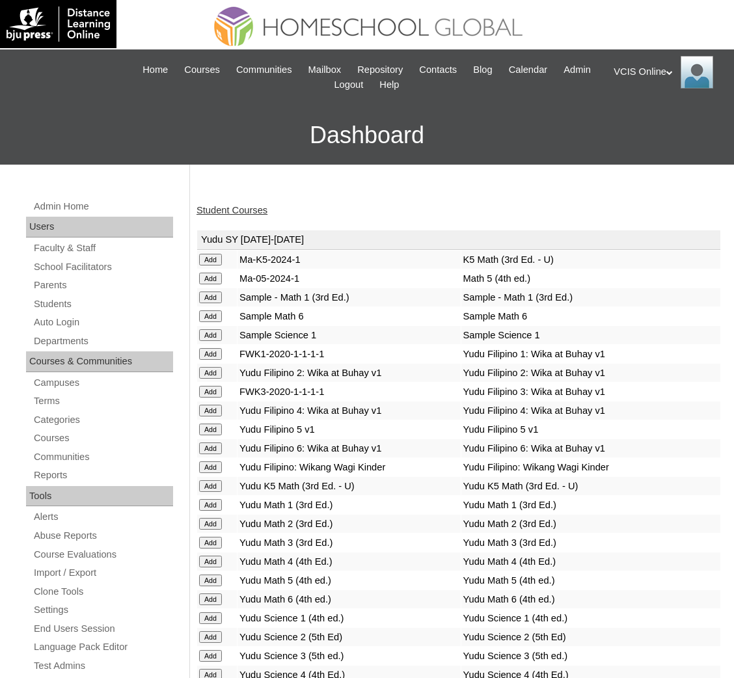
scroll to position [3121, 0]
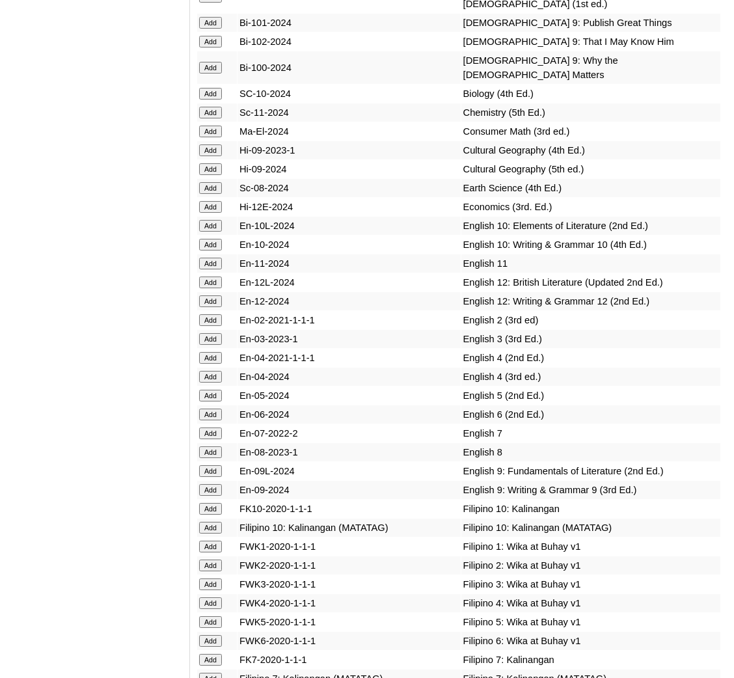
scroll to position [3540, 0]
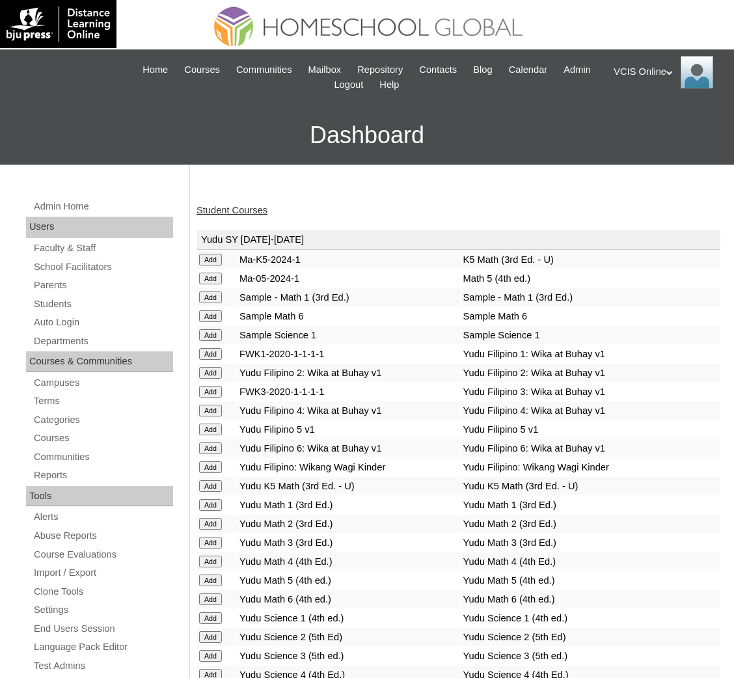
scroll to position [4487, 0]
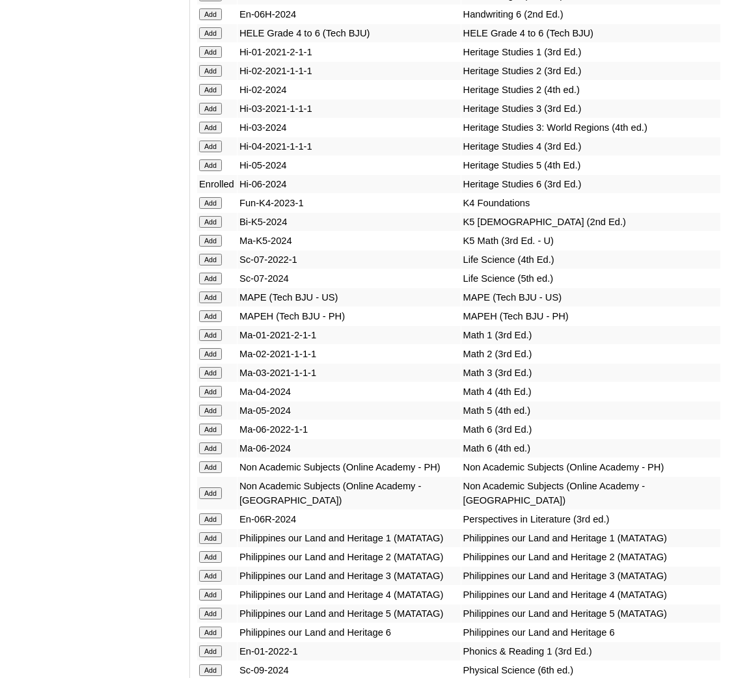
click at [206, 439] on td "Add" at bounding box center [217, 448] width 40 height 18
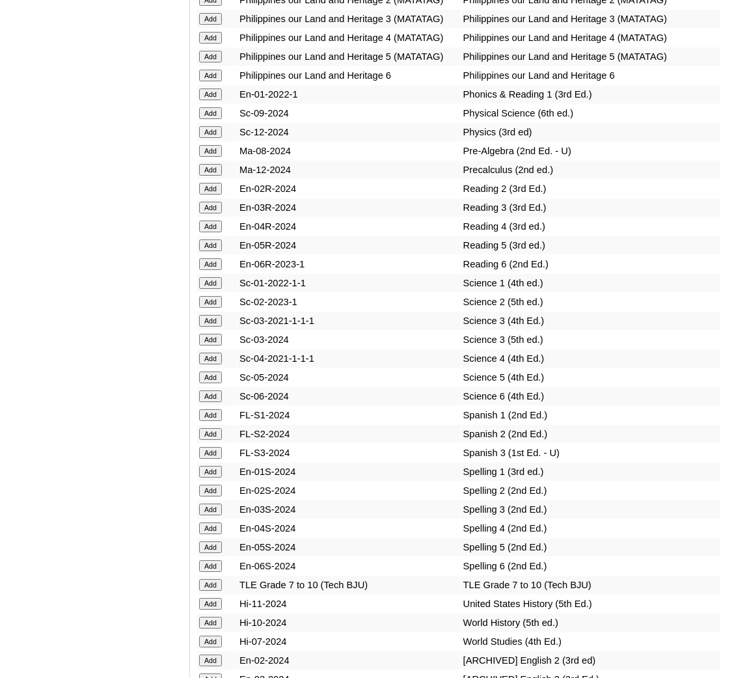
scroll to position [5029, 0]
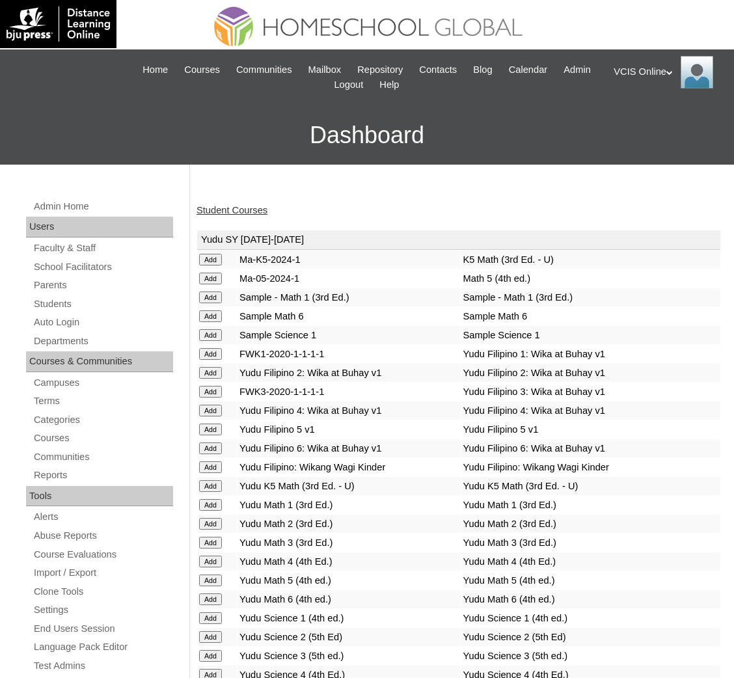
click at [256, 213] on div "Student Courses" at bounding box center [458, 211] width 524 height 14
click at [252, 210] on link "Student Courses" at bounding box center [231, 210] width 71 height 10
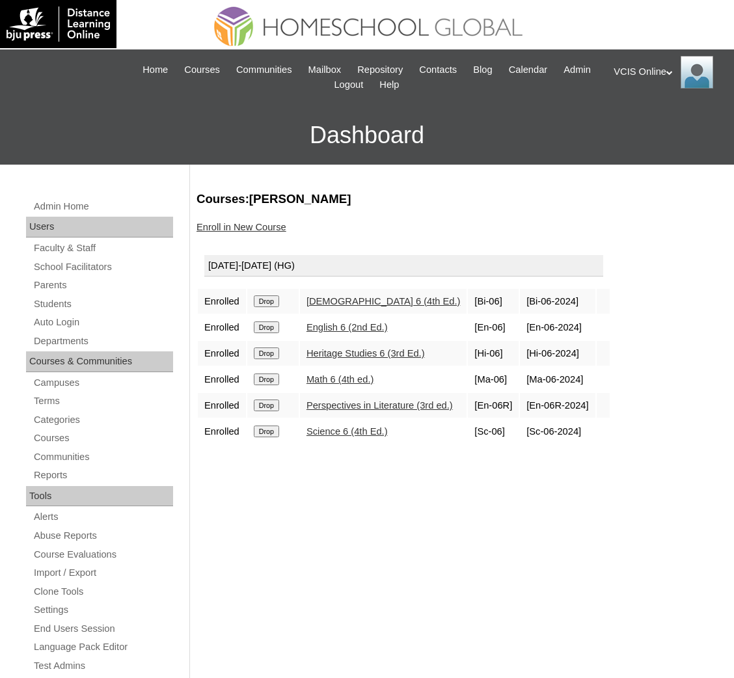
click at [209, 223] on link "Enroll in New Course" at bounding box center [241, 227] width 90 height 10
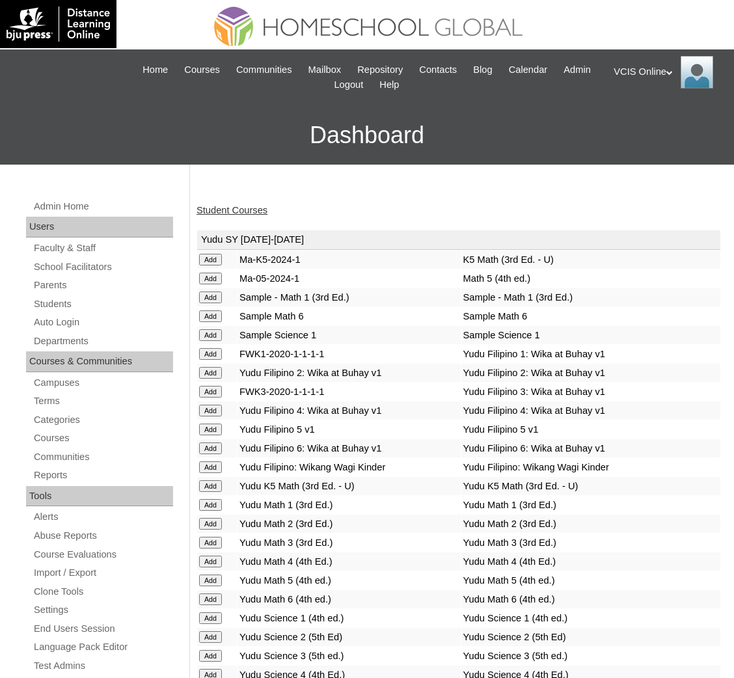
click at [239, 210] on link "Student Courses" at bounding box center [231, 210] width 71 height 10
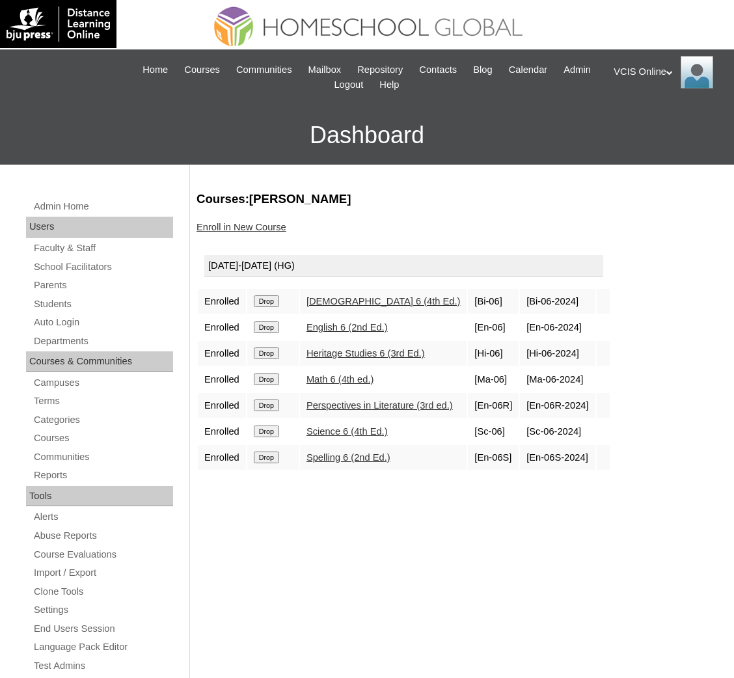
click at [370, 548] on div "Courses:[PERSON_NAME] Enroll in New Course [DATE]-[DATE] (HG) Enrolled Drop [DE…" at bounding box center [455, 626] width 531 height 871
click at [530, 535] on div "Courses:[PERSON_NAME] Enroll in New Course [DATE]-[DATE] (HG) Enrolled Drop [DE…" at bounding box center [455, 626] width 531 height 871
